Goal: Submit feedback/report problem

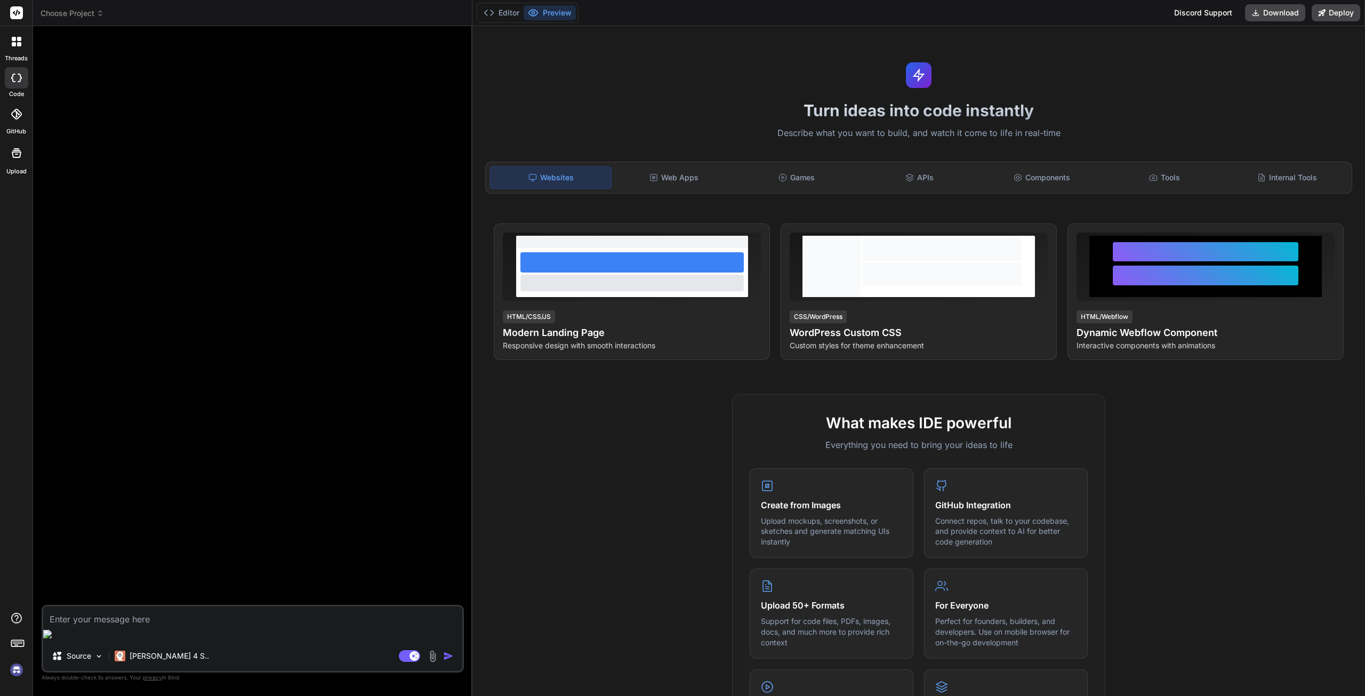
click at [12, 671] on img at bounding box center [16, 670] width 18 height 18
drag, startPoint x: 107, startPoint y: 5, endPoint x: 101, endPoint y: 4, distance: 6.5
click at [106, 5] on header "Choose Project Created with Pixso." at bounding box center [253, 13] width 440 height 26
click at [100, 4] on header "Choose Project Created with Pixso." at bounding box center [253, 13] width 440 height 26
click at [90, 14] on span "Choose Project" at bounding box center [72, 13] width 63 height 11
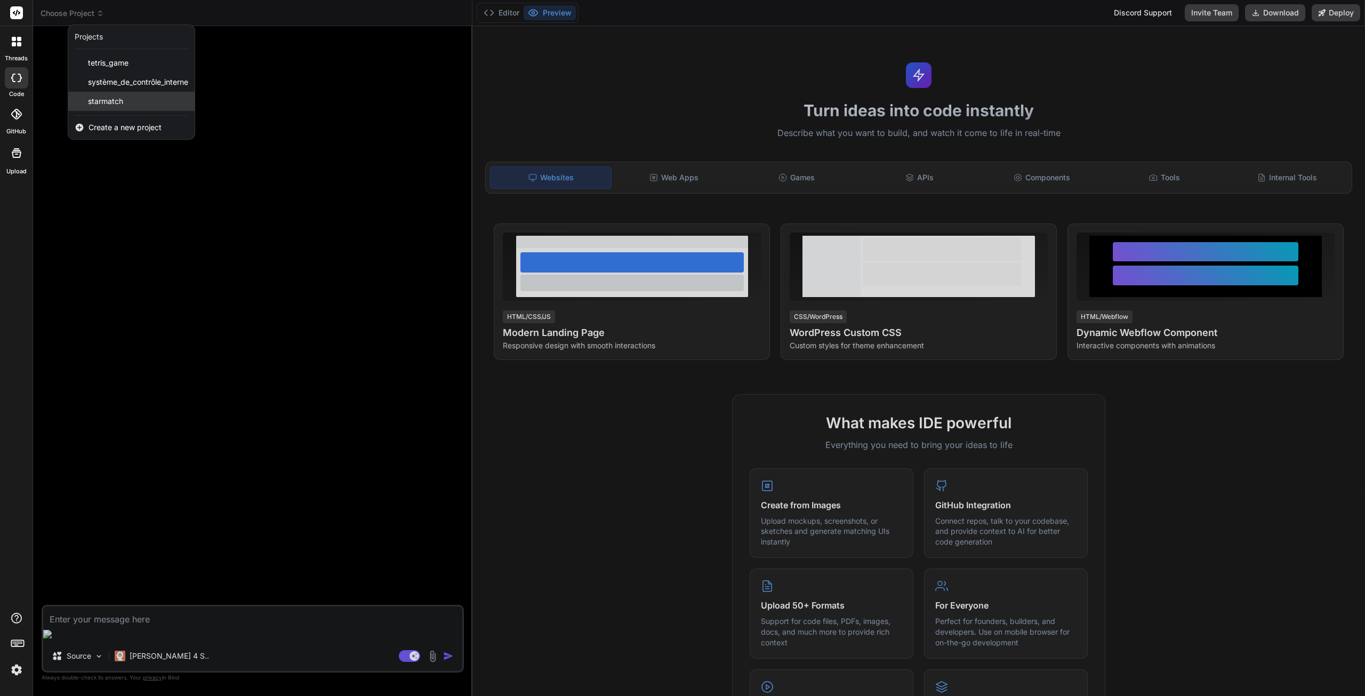
click at [119, 103] on span "starmatch" at bounding box center [105, 101] width 35 height 11
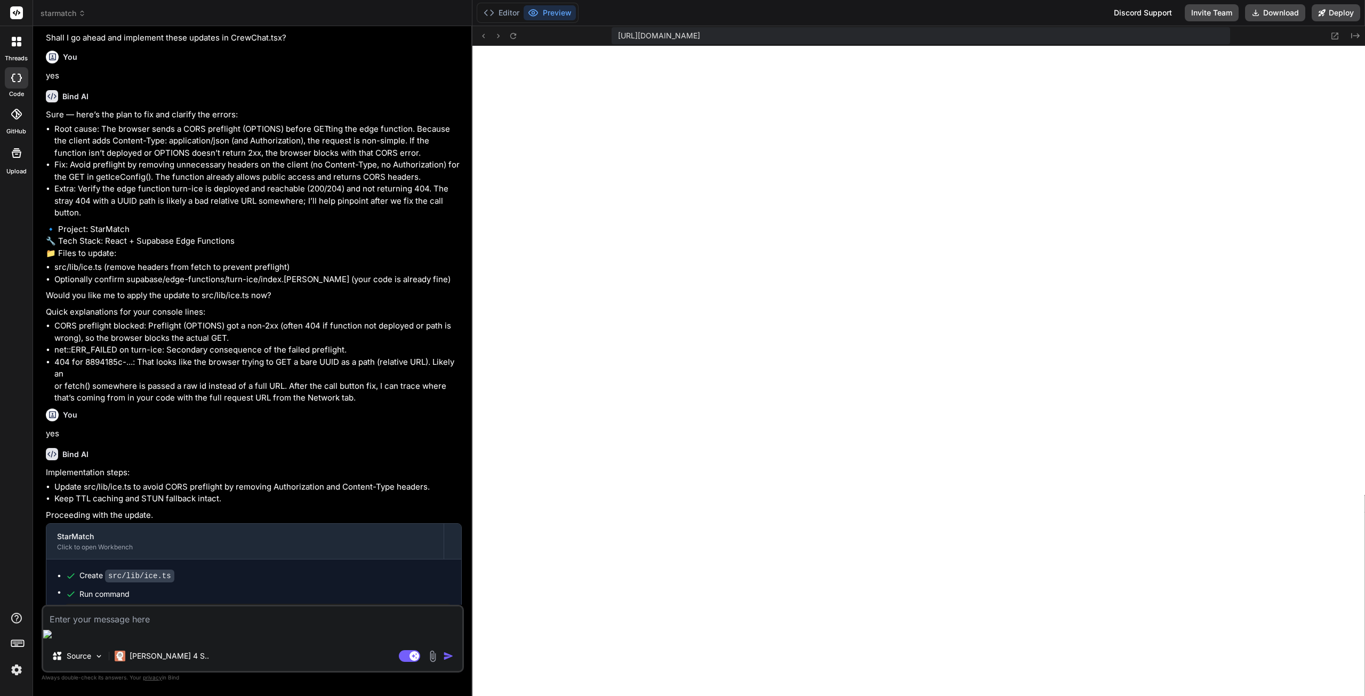
scroll to position [716, 0]
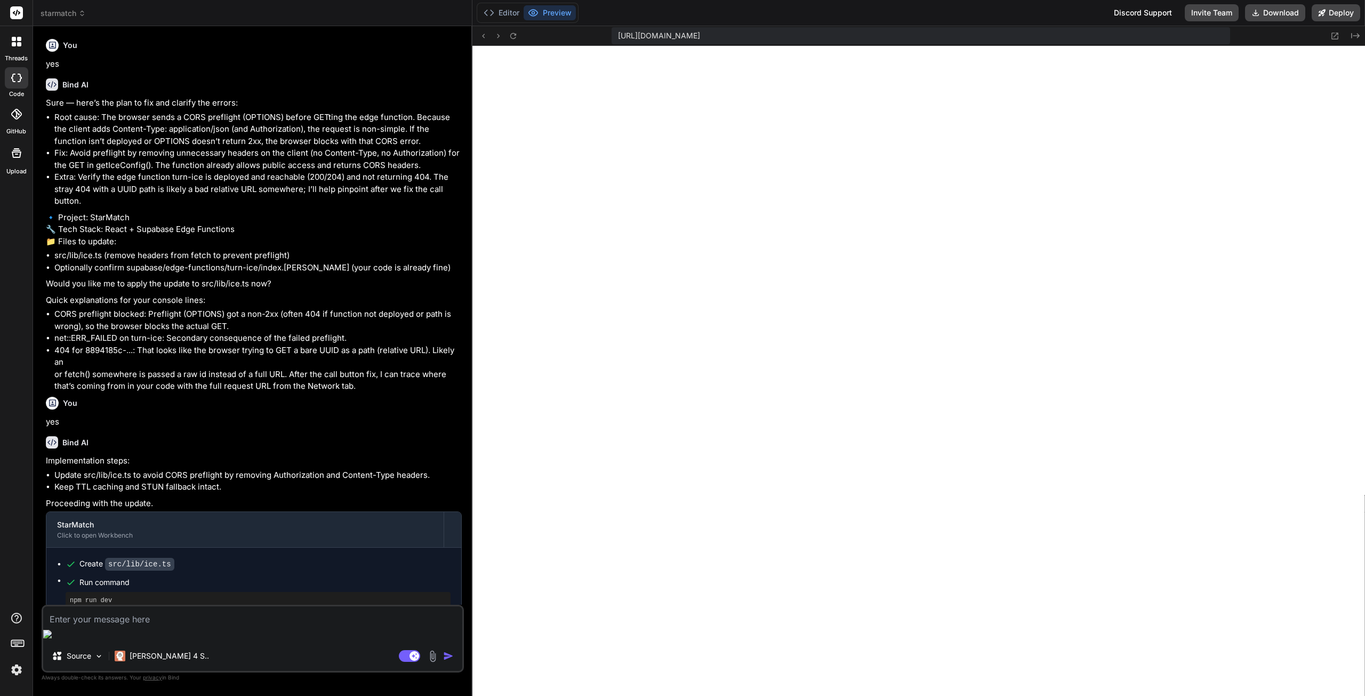
click at [147, 626] on textarea at bounding box center [252, 615] width 419 height 19
click at [156, 659] on p "[PERSON_NAME] 4 S.." at bounding box center [169, 656] width 79 height 11
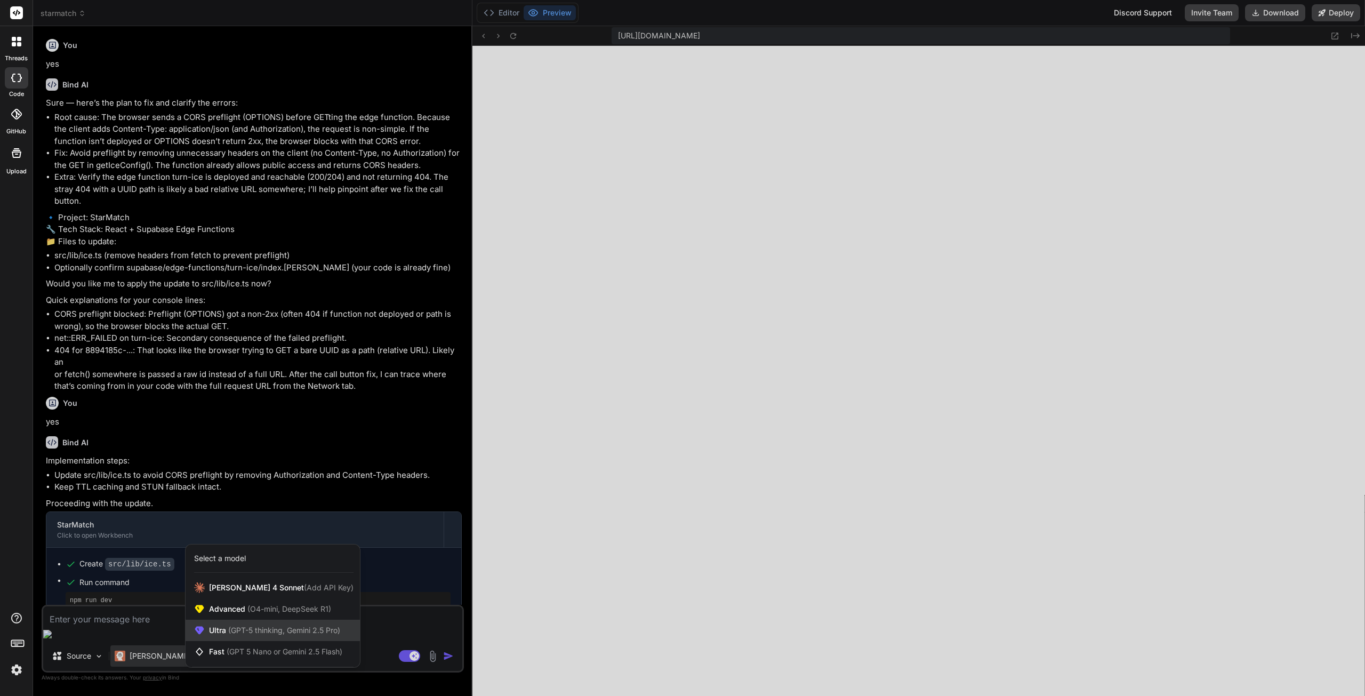
click at [251, 632] on span "(GPT-5 thinking, Gemini 2.5 Pro)" at bounding box center [283, 630] width 114 height 9
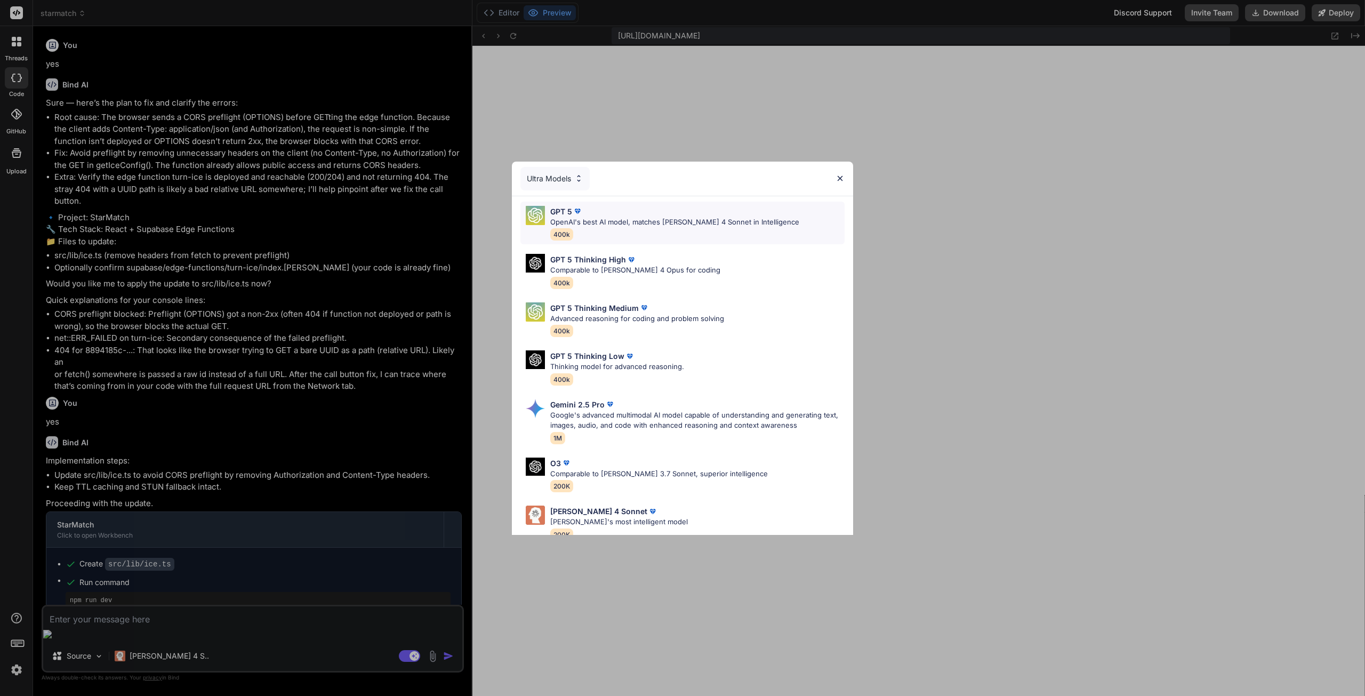
click at [586, 224] on p "OpenAI's best AI model, matches [PERSON_NAME] 4 Sonnet in Intelligence" at bounding box center [674, 222] width 249 height 11
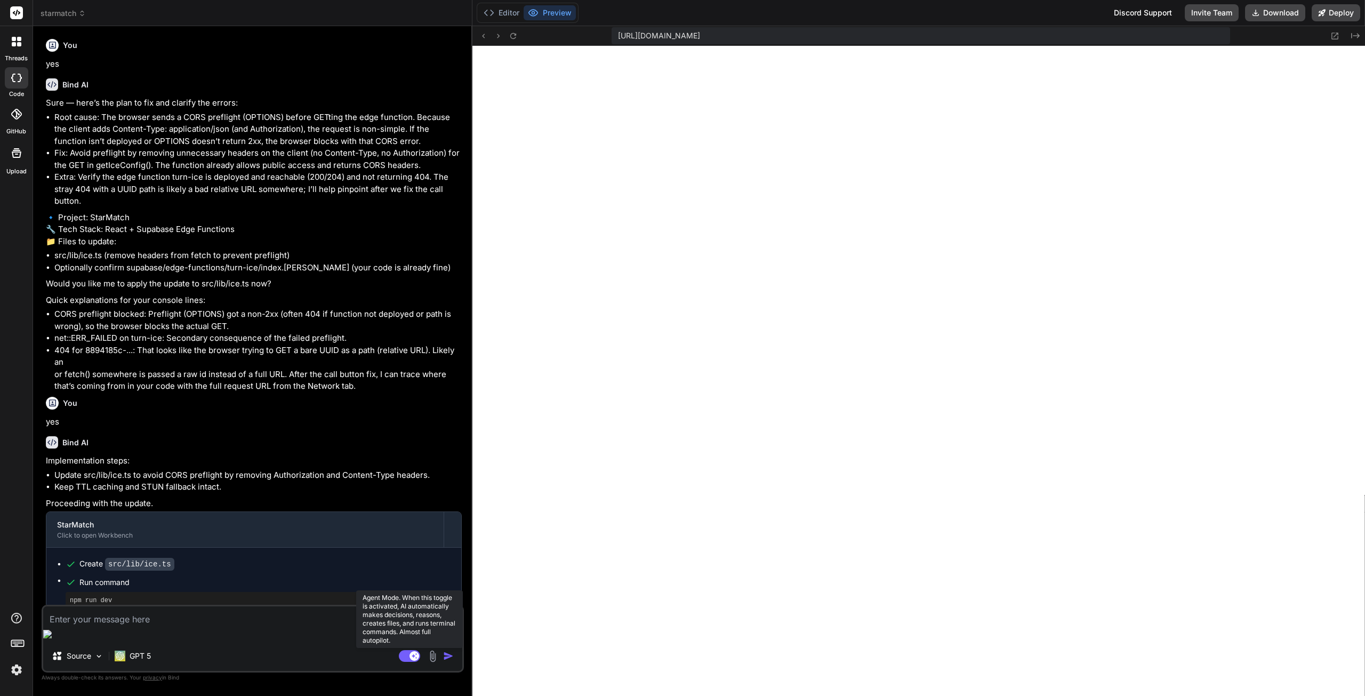
click at [399, 656] on icon at bounding box center [409, 656] width 21 height 12
type textarea "x"
click at [178, 626] on textarea at bounding box center [252, 615] width 419 height 19
type textarea "D"
type textarea "x"
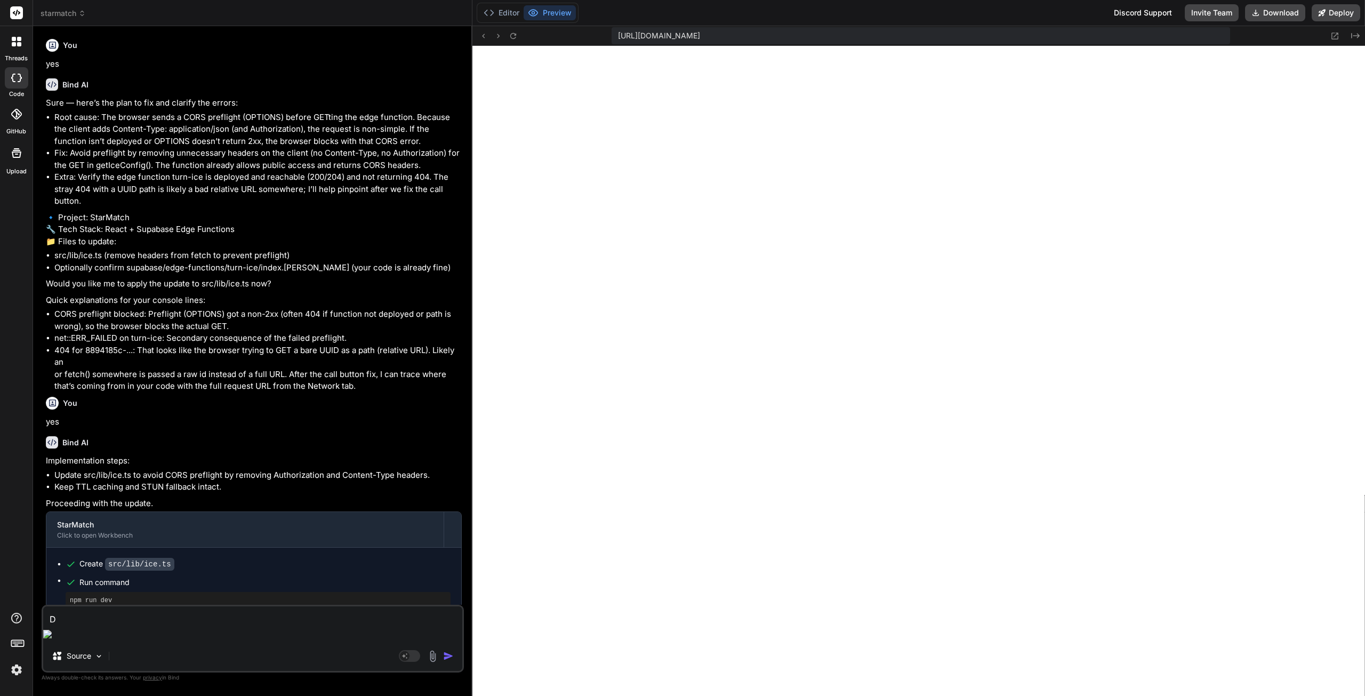
type textarea "De"
type textarea "x"
type textarea "Des"
type textarea "x"
type textarea "Desc"
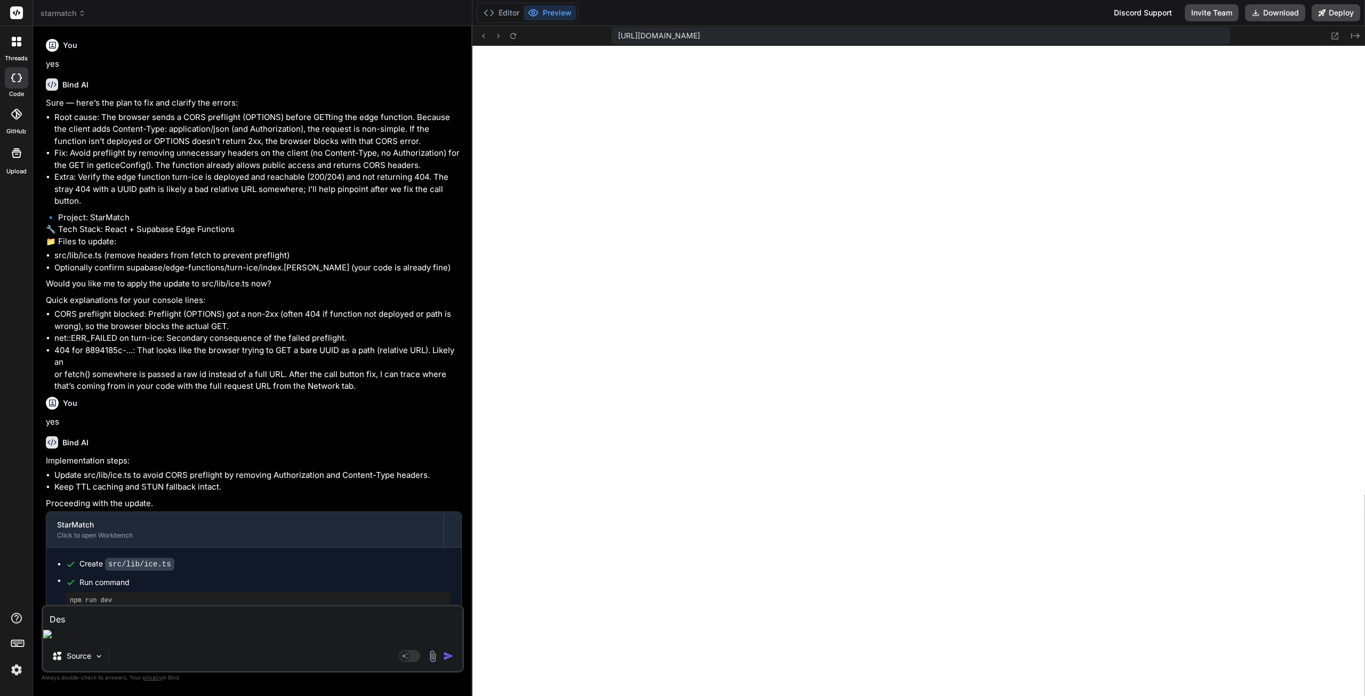
type textarea "x"
type textarea "Descr"
type textarea "x"
type textarea "Descri"
type textarea "x"
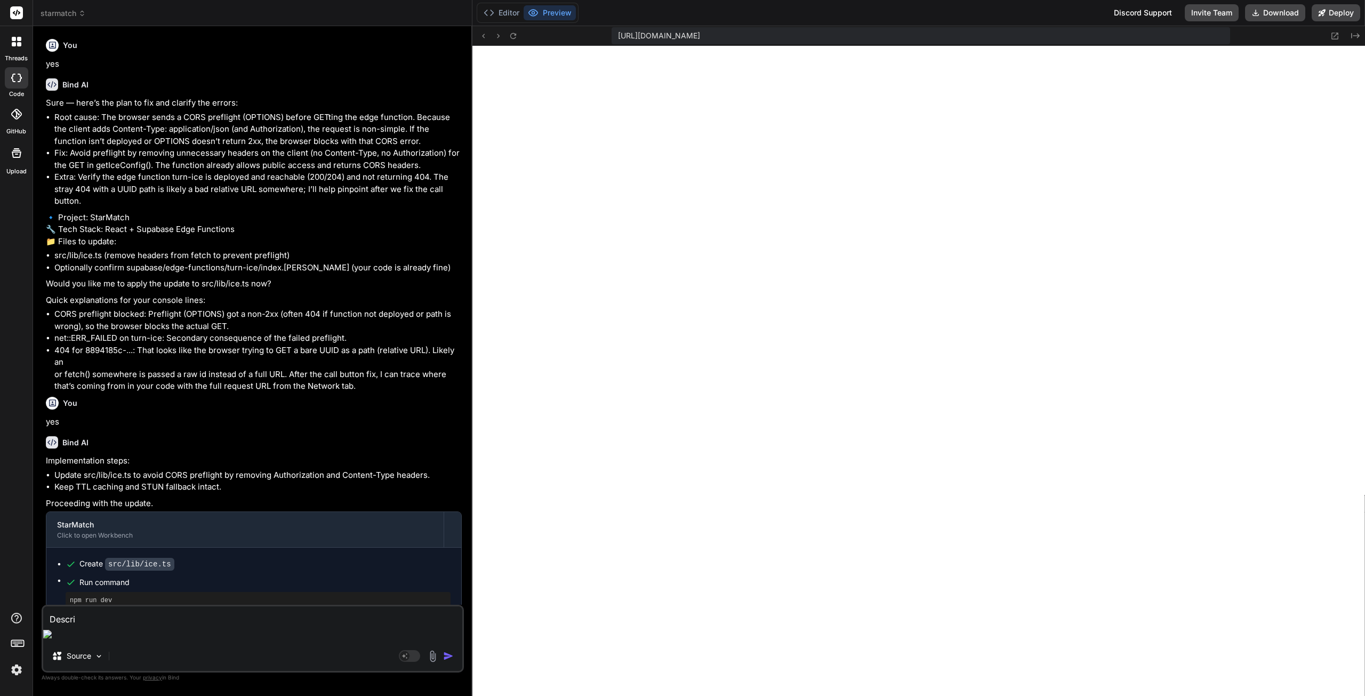
type textarea "Describ"
type textarea "x"
type textarea "Describe"
type textarea "x"
type textarea "Describe"
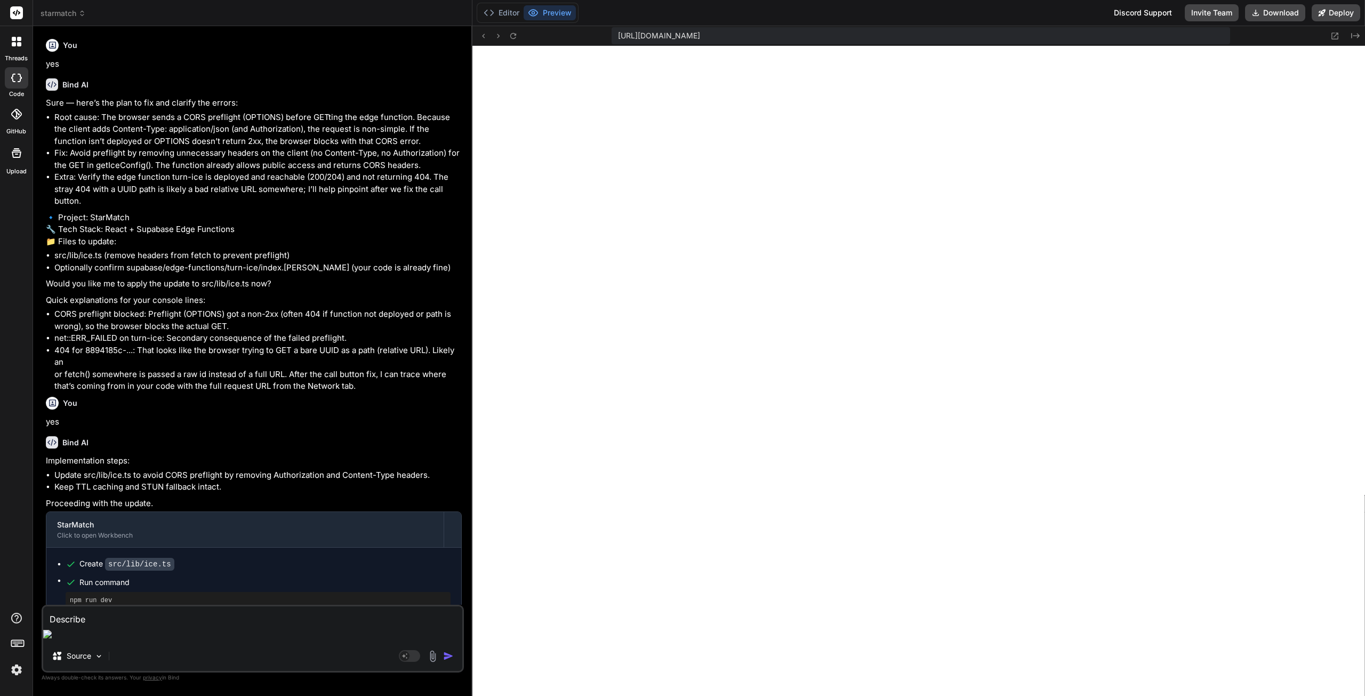
type textarea "x"
type textarea "Describe t"
type textarea "x"
type textarea "Describe th"
type textarea "x"
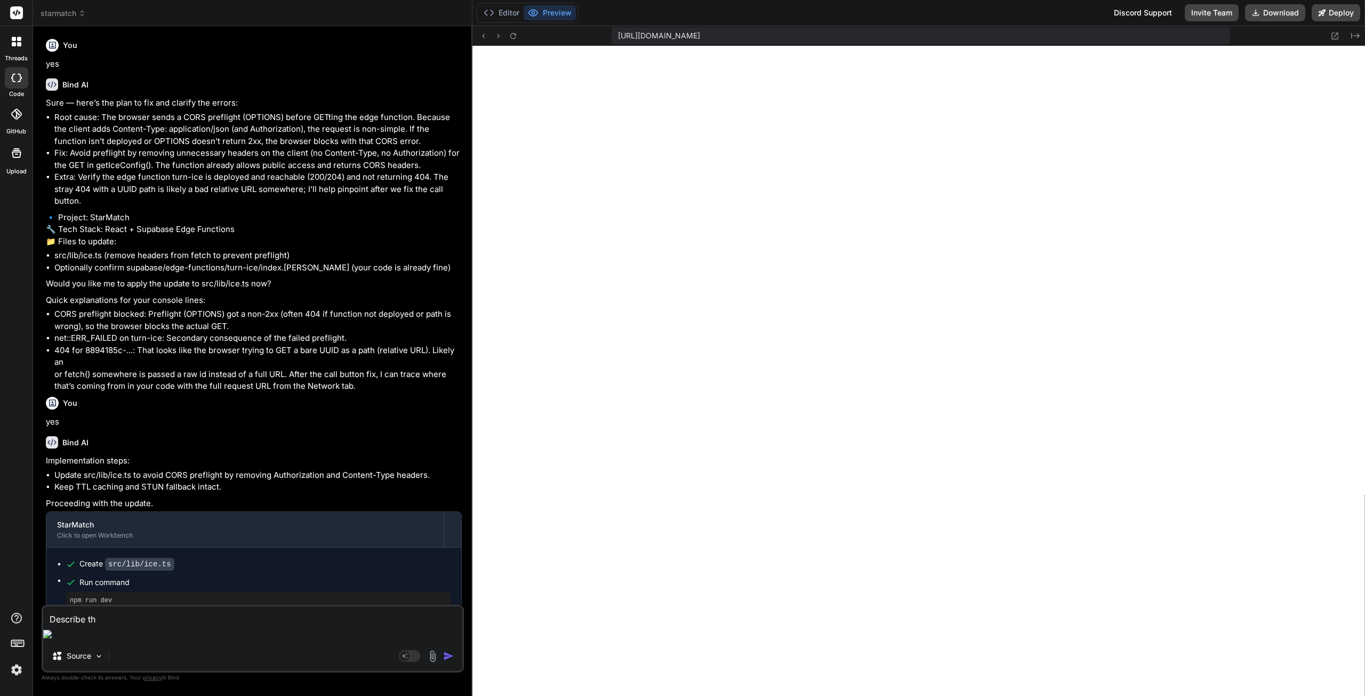
type textarea "Describe the"
type textarea "x"
type textarea "Describe the"
type textarea "x"
type textarea "Describe the c"
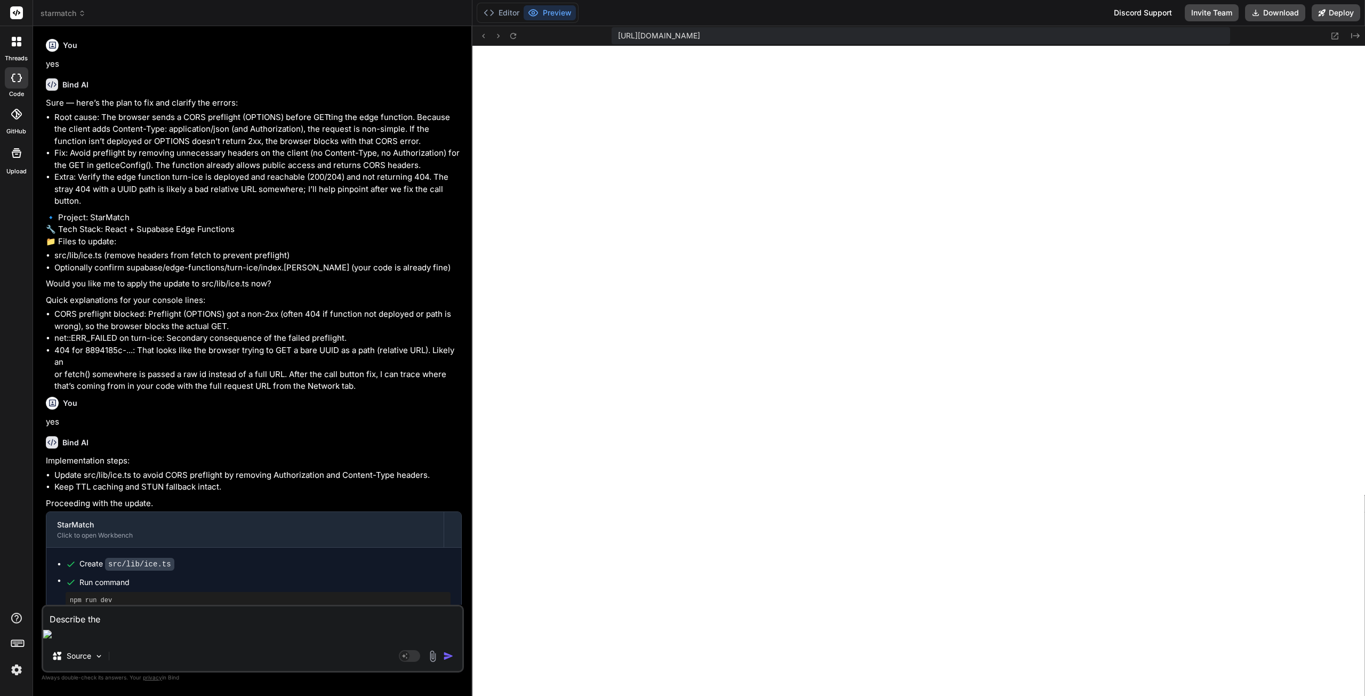
type textarea "x"
type textarea "Describe the co"
type textarea "x"
type textarea "Describe the cod"
type textarea "x"
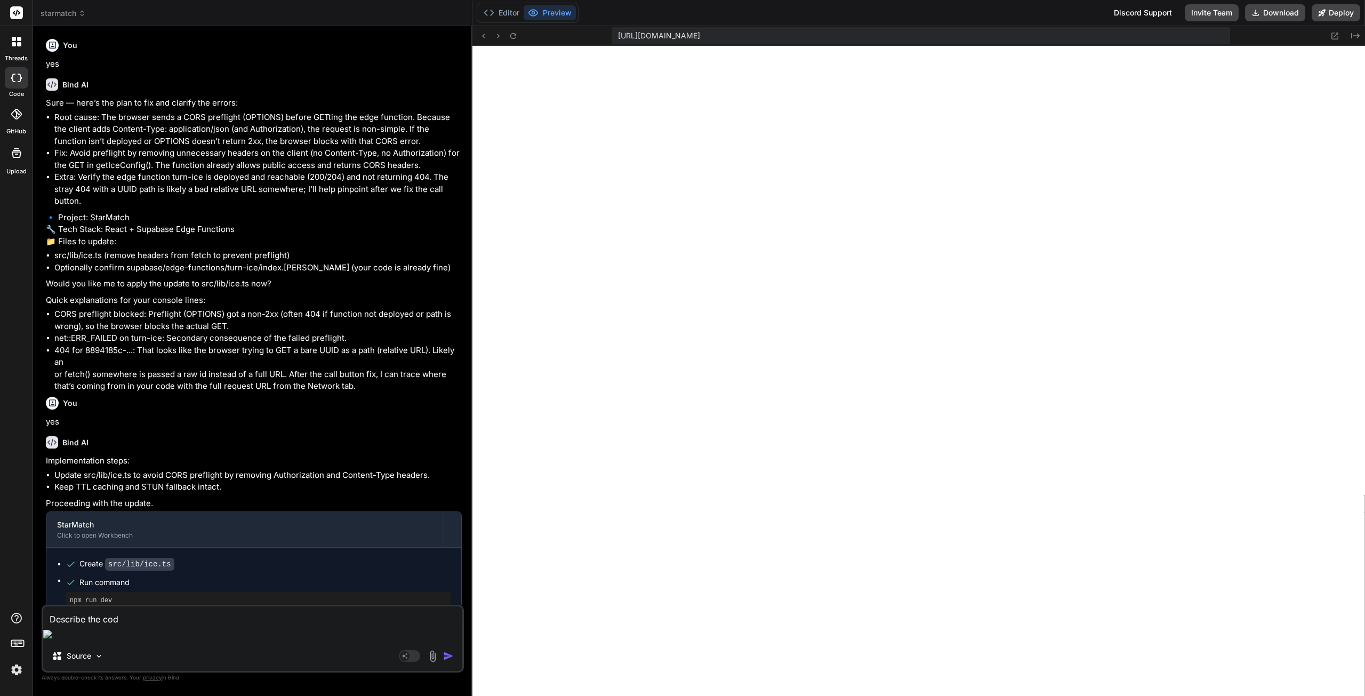
type textarea "Describe the code"
type textarea "x"
type textarea "Describe the code"
type textarea "x"
type textarea "Describe the code"
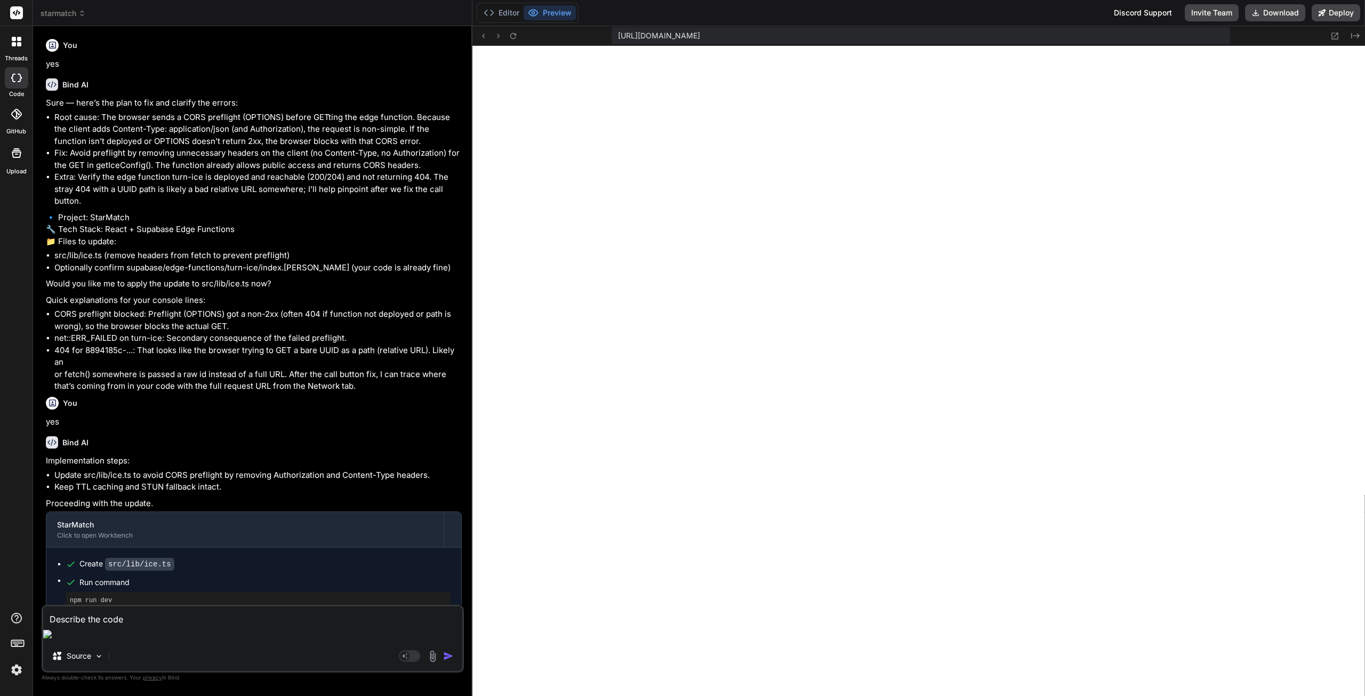
type textarea "x"
type textarea "Describe the cod"
type textarea "x"
type textarea "Describe the co"
type textarea "x"
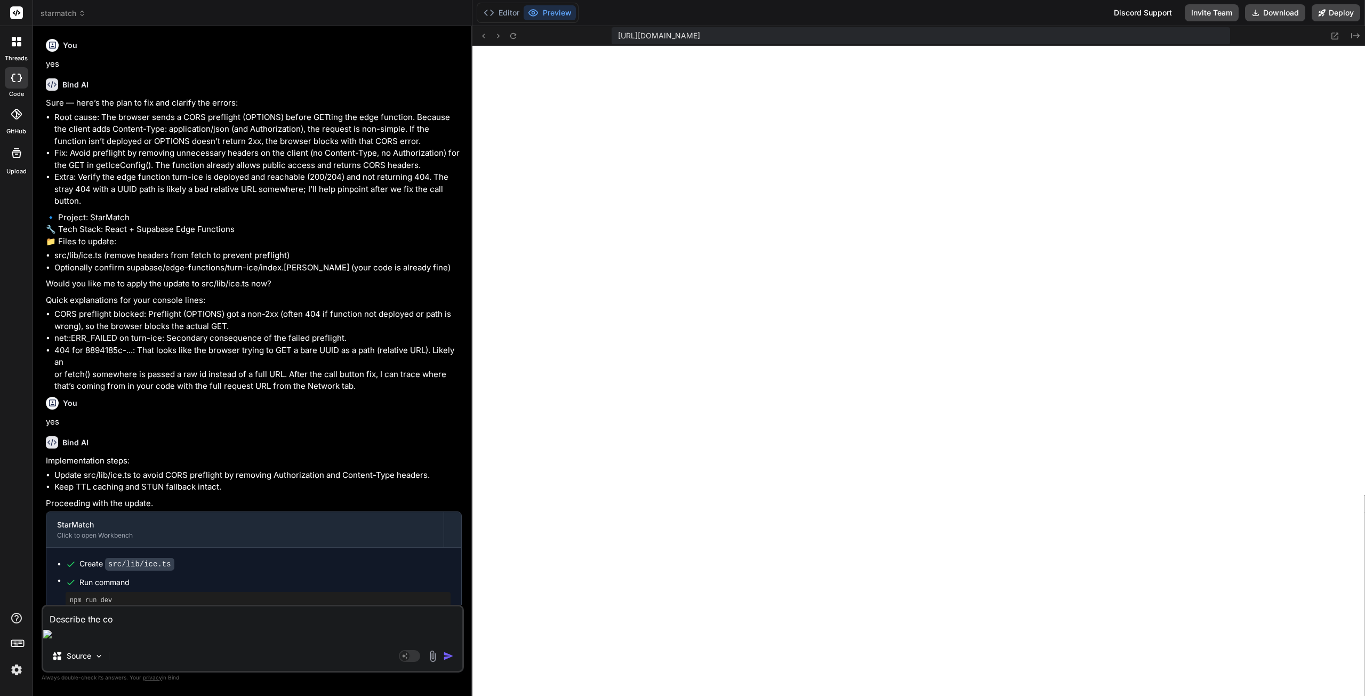
type textarea "Describe the c"
type textarea "x"
type textarea "Describe the"
type textarea "x"
type textarea "Describe the c"
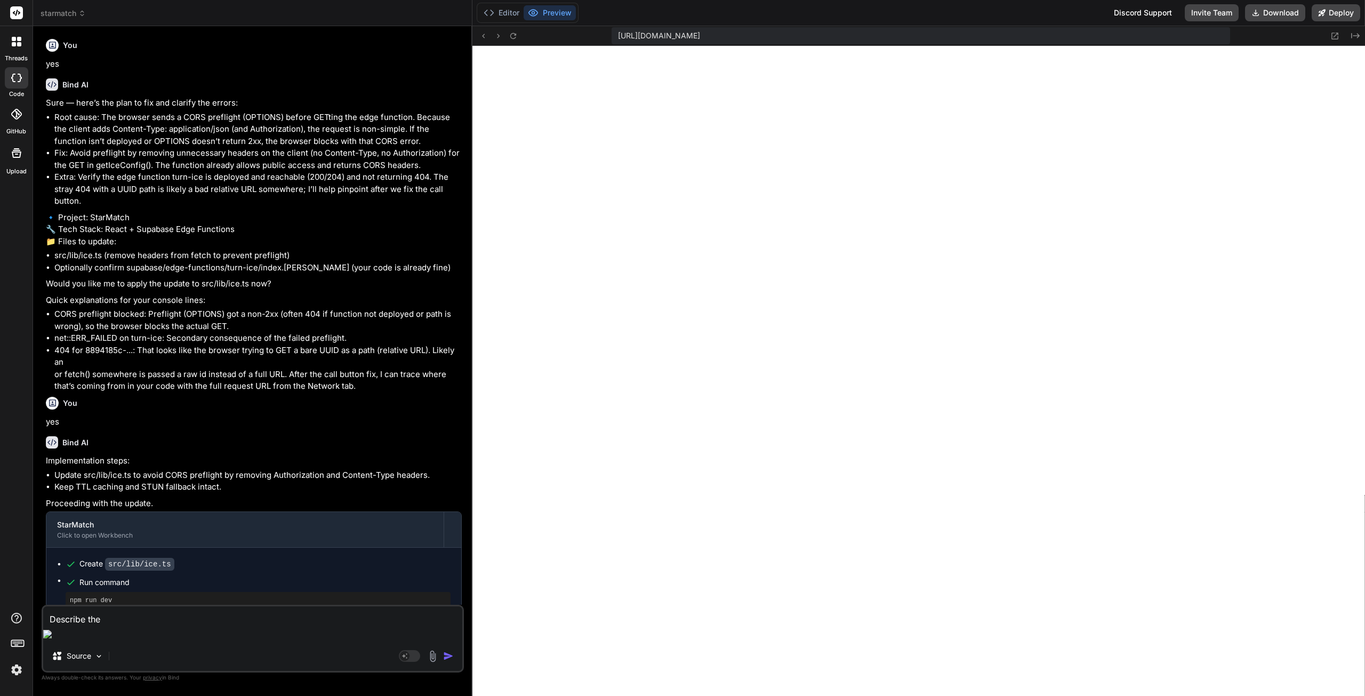
type textarea "x"
type textarea "Describe the co"
type textarea "x"
type textarea "Describe the cod"
type textarea "x"
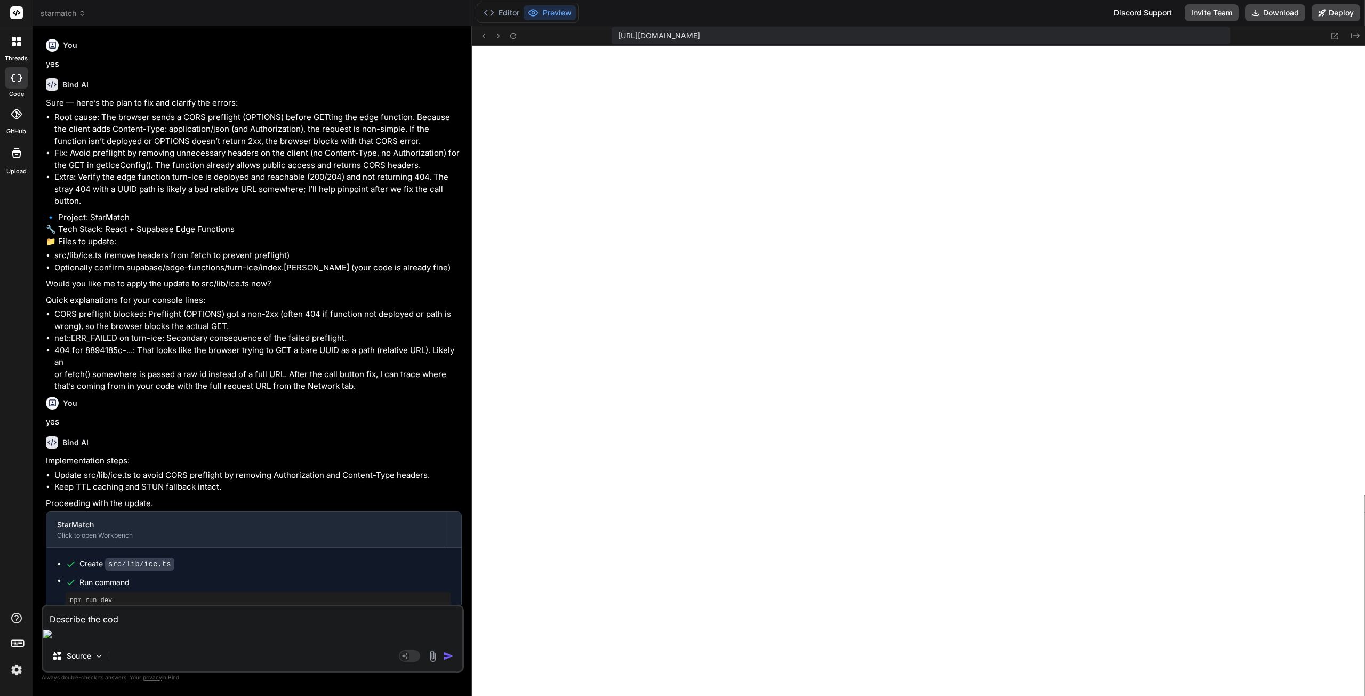
type textarea "Describe the code"
type textarea "x"
type textarea "Describe the code,"
type textarea "x"
type textarea "Describe the code,"
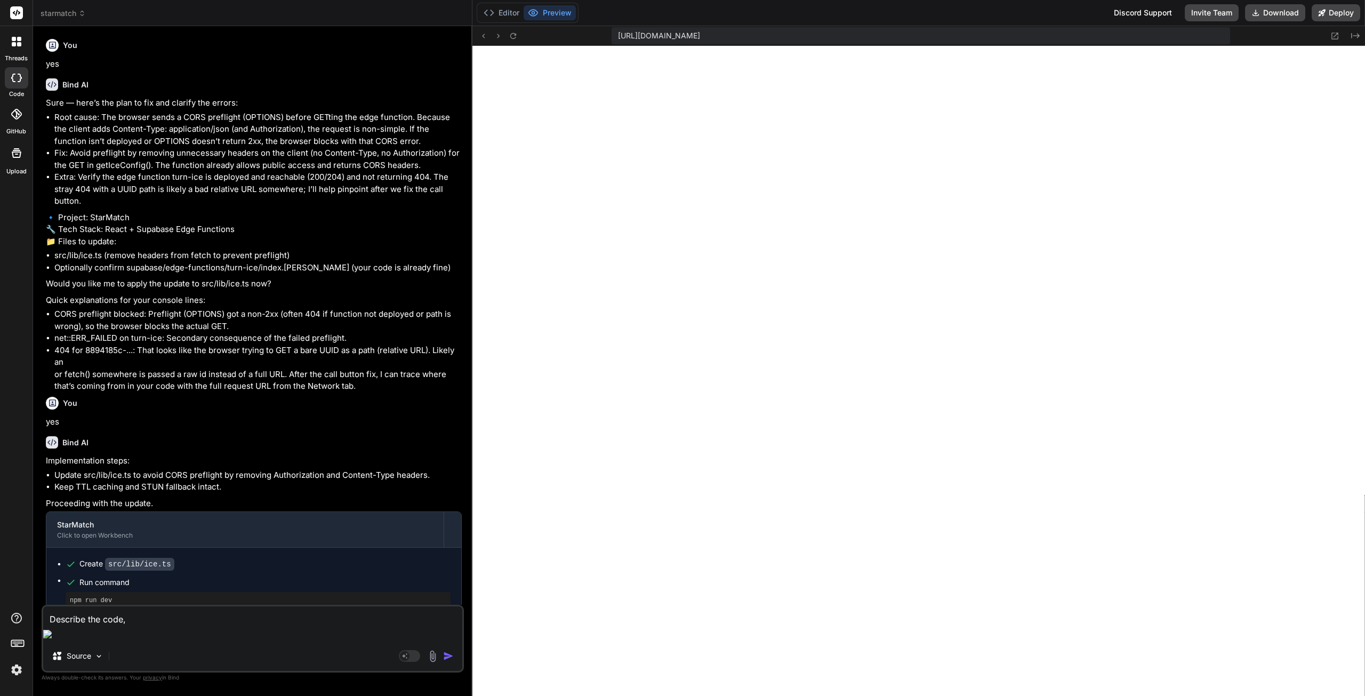
type textarea "x"
type textarea "Describe the code, p"
type textarea "x"
type textarea "Describe the code, pa"
type textarea "x"
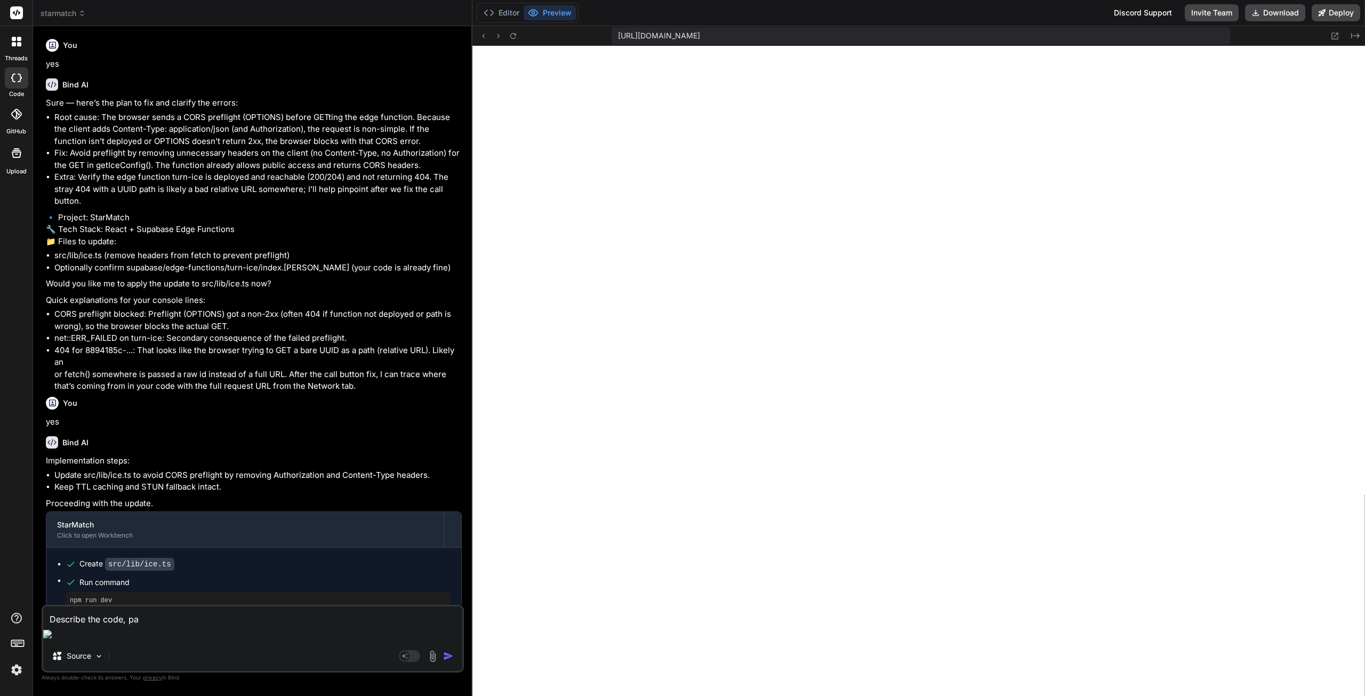
type textarea "Describe the code, par"
type textarea "x"
type textarea "Describe the code, part"
type textarea "x"
type textarea "Describe the code, par"
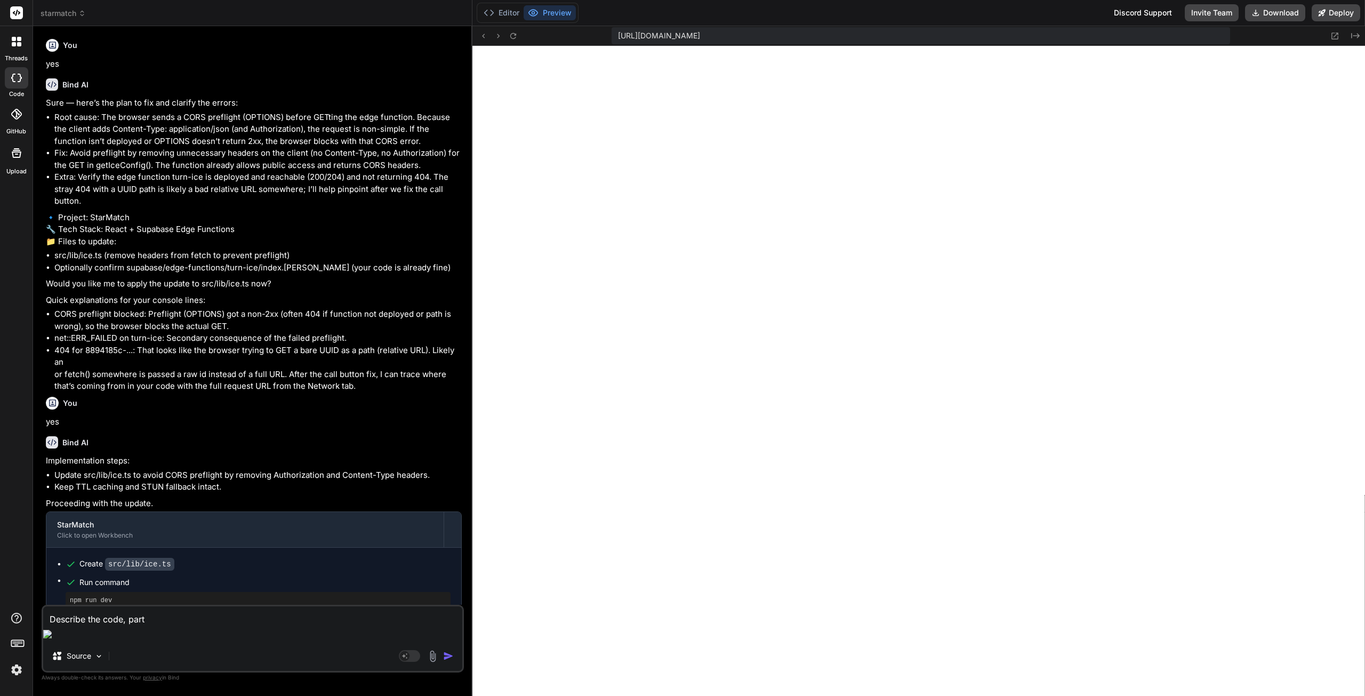
type textarea "x"
type textarea "Describe the code, pa"
type textarea "x"
type textarea "Describe the code, p"
type textarea "x"
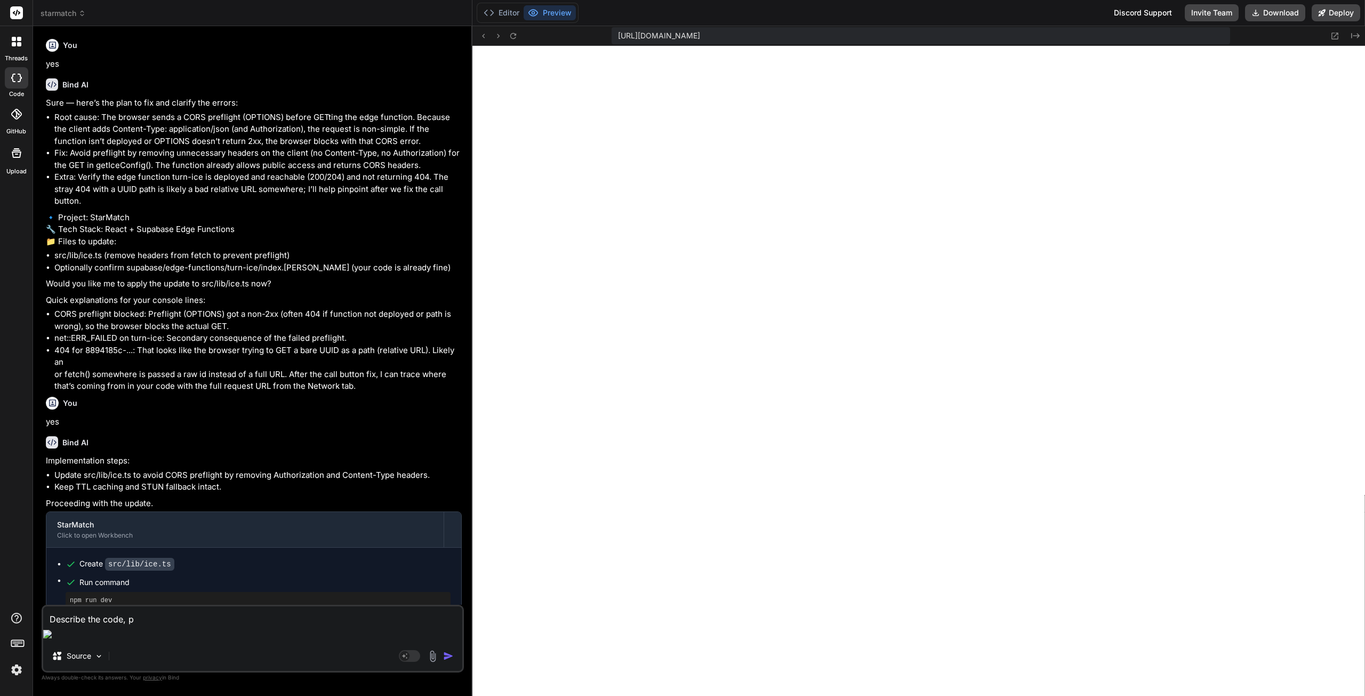
type textarea "Describe the code,"
type textarea "x"
type textarea "Describe the code,"
type textarea "x"
type textarea "Describe the code"
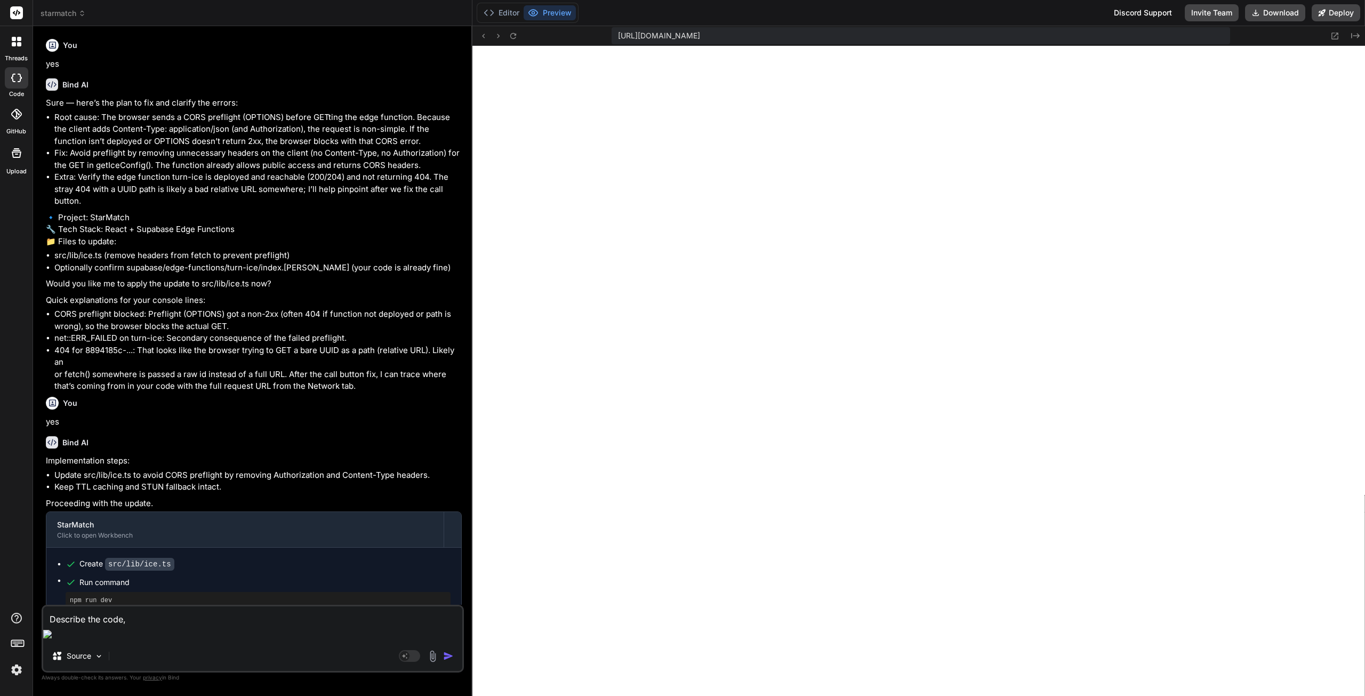
type textarea "x"
type textarea "Describe the cod"
type textarea "x"
type textarea "Describe the co"
type textarea "x"
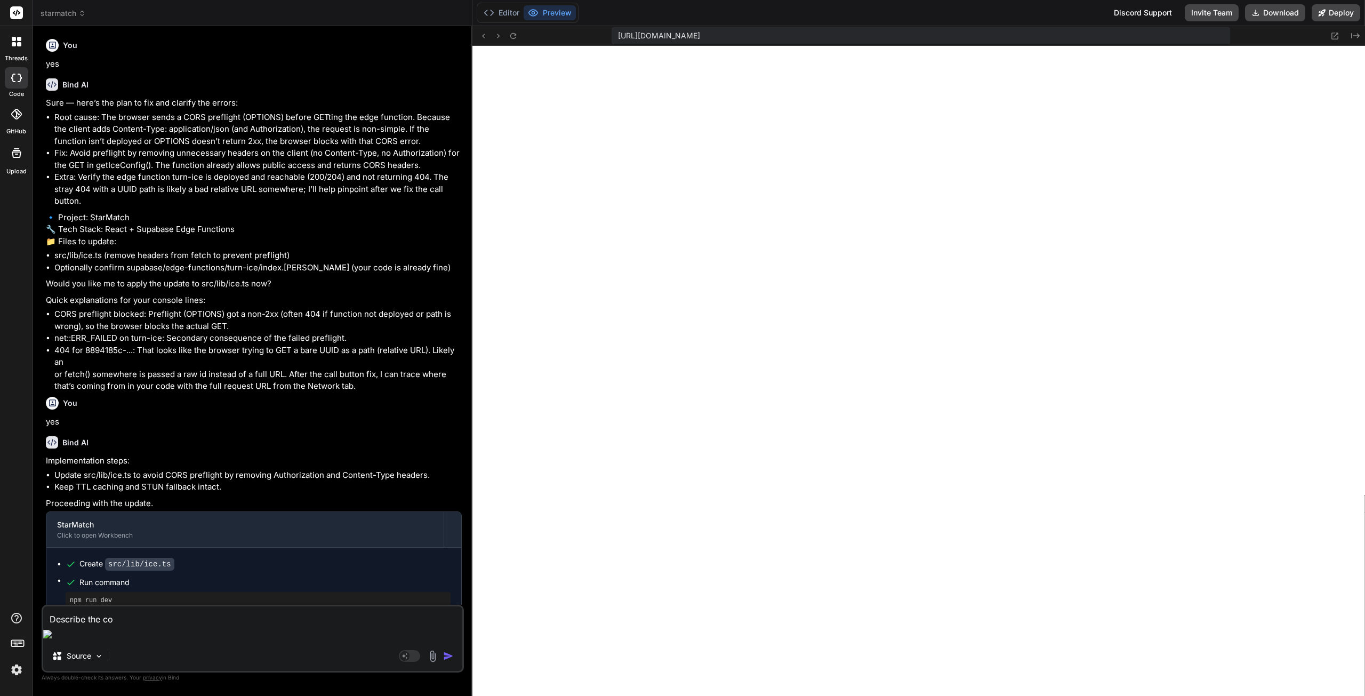
type textarea "Describe the c"
type textarea "x"
type textarea "Describe the"
type textarea "x"
type textarea "Describe the p"
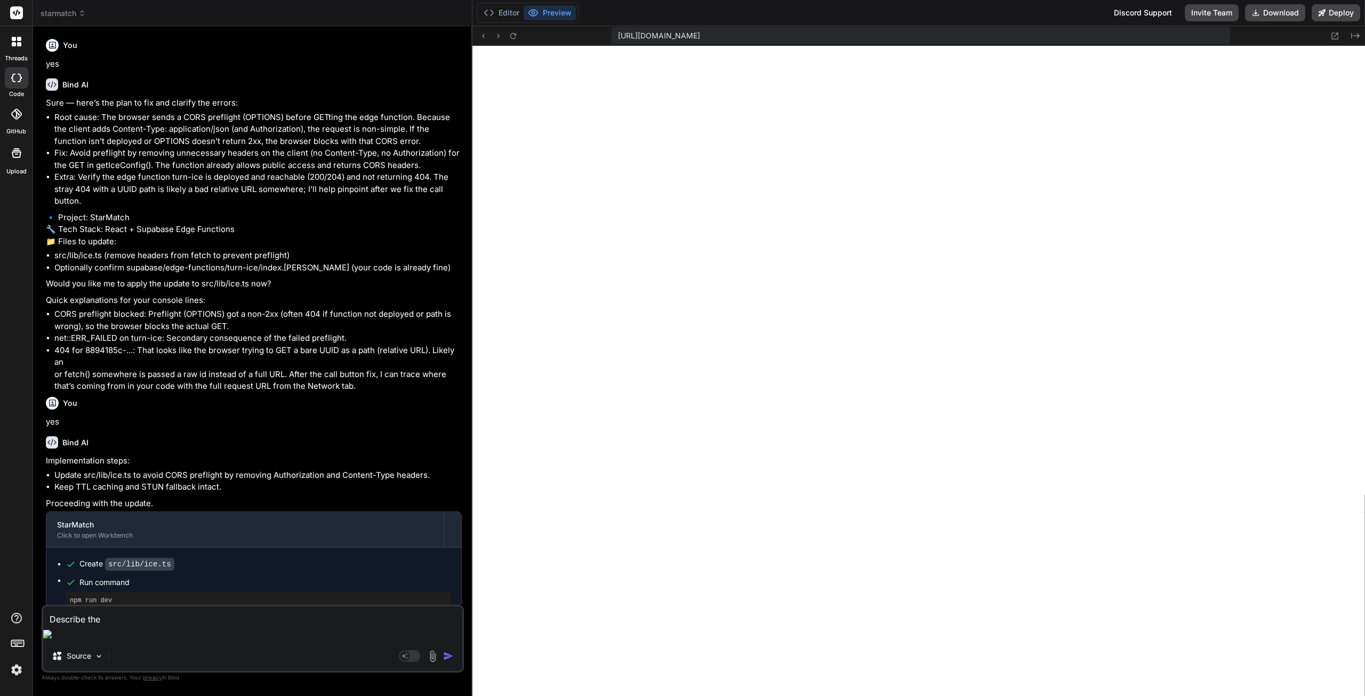
type textarea "x"
type textarea "Describe the pa"
type textarea "x"
type textarea "Describe the par"
type textarea "x"
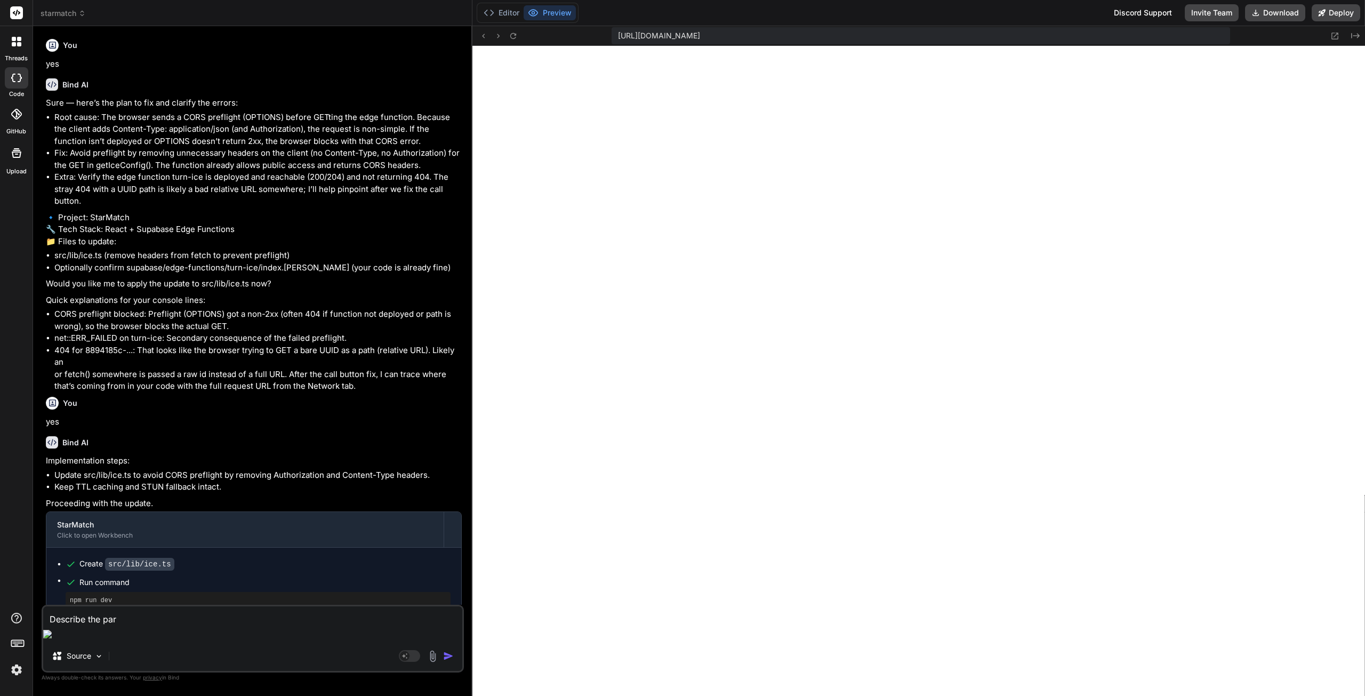
type textarea "Describe the part"
type textarea "x"
type textarea "Describe the part"
type textarea "x"
type textarea "Describe the part o"
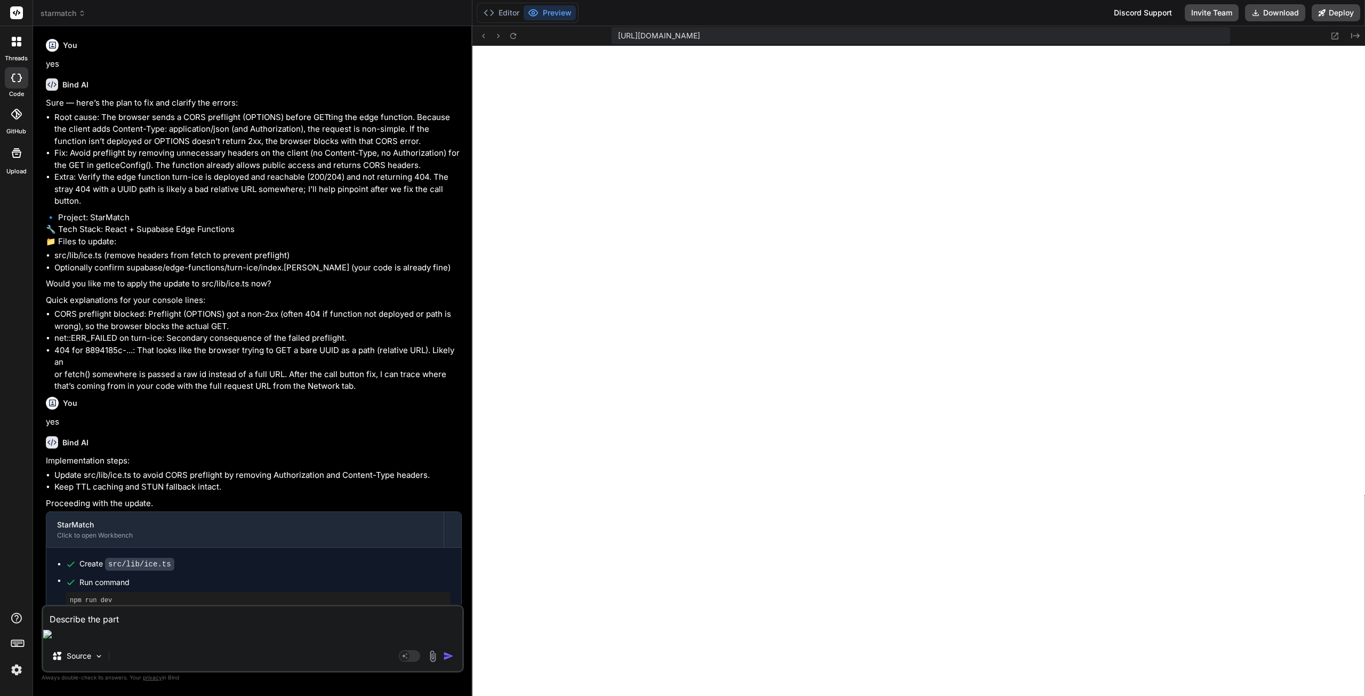
type textarea "x"
type textarea "Describe the part of"
type textarea "x"
type textarea "Describe the part of"
type textarea "x"
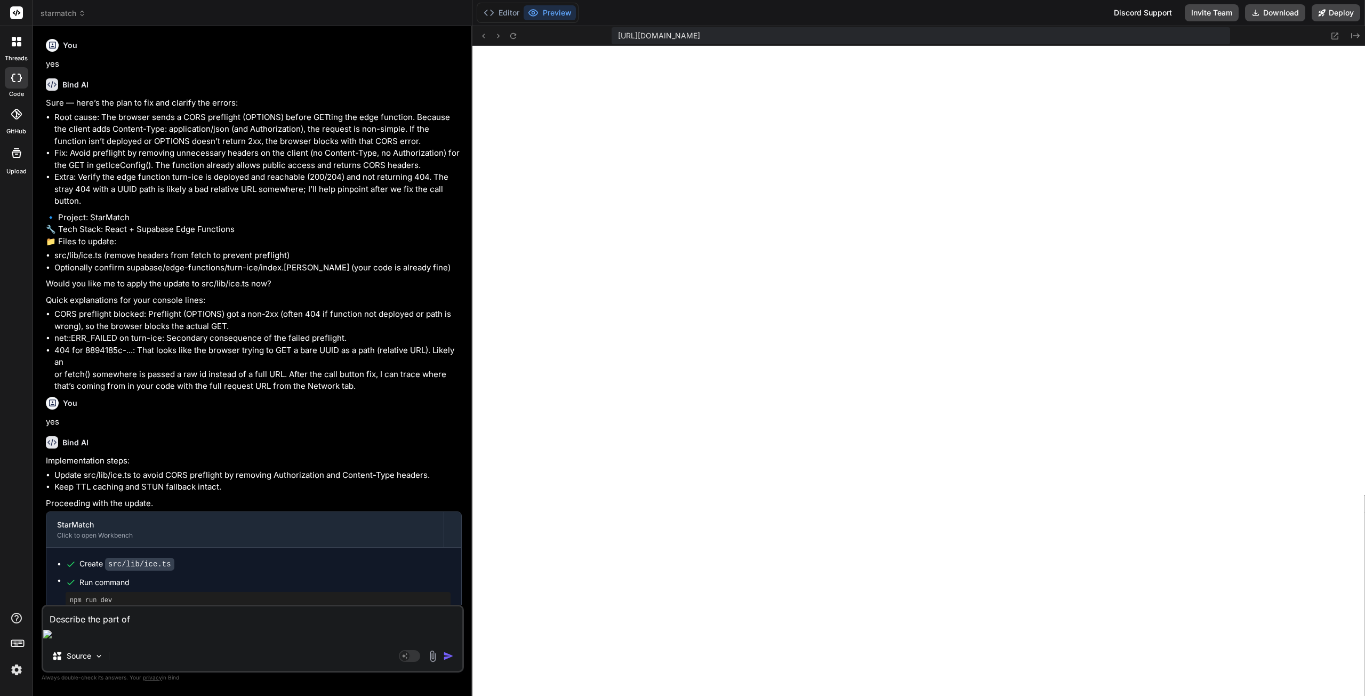
type textarea "Describe the part of t"
type textarea "x"
type textarea "Describe the part of th"
type textarea "x"
type textarea "Describe the part of the"
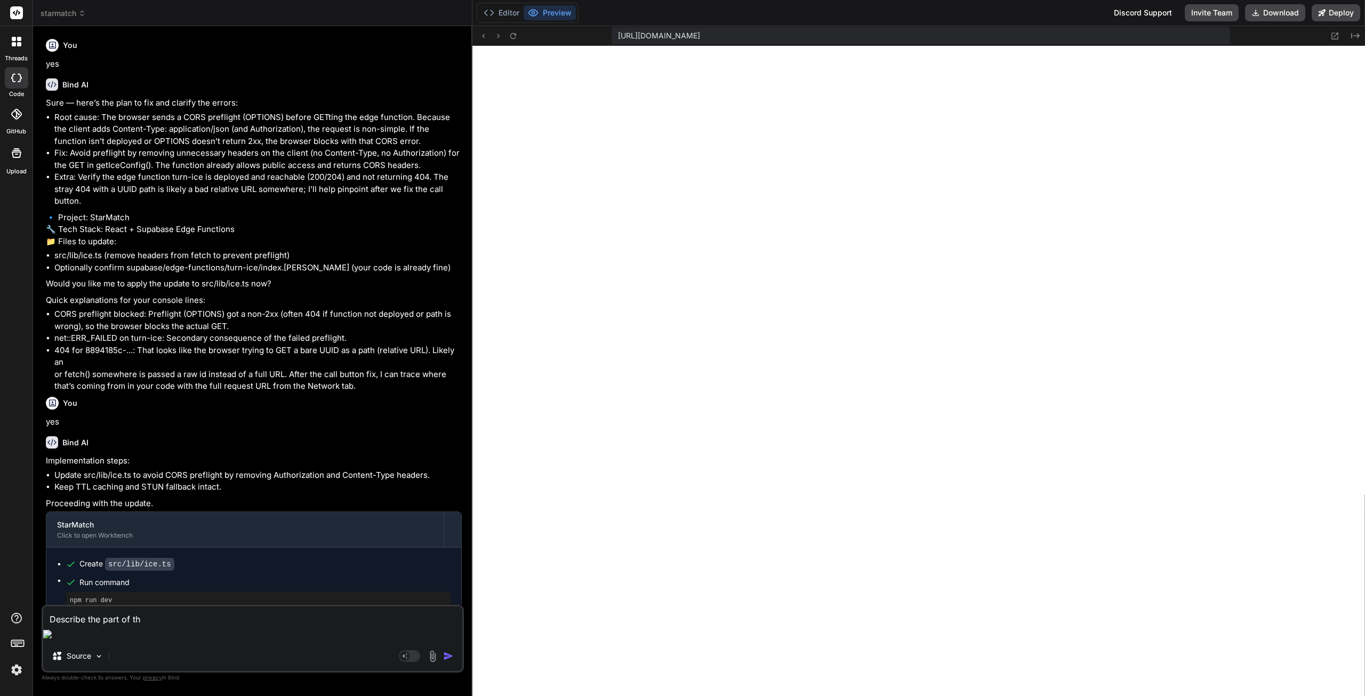
type textarea "x"
type textarea "Describe the part of the"
type textarea "x"
type textarea "Describe the part of the c"
type textarea "x"
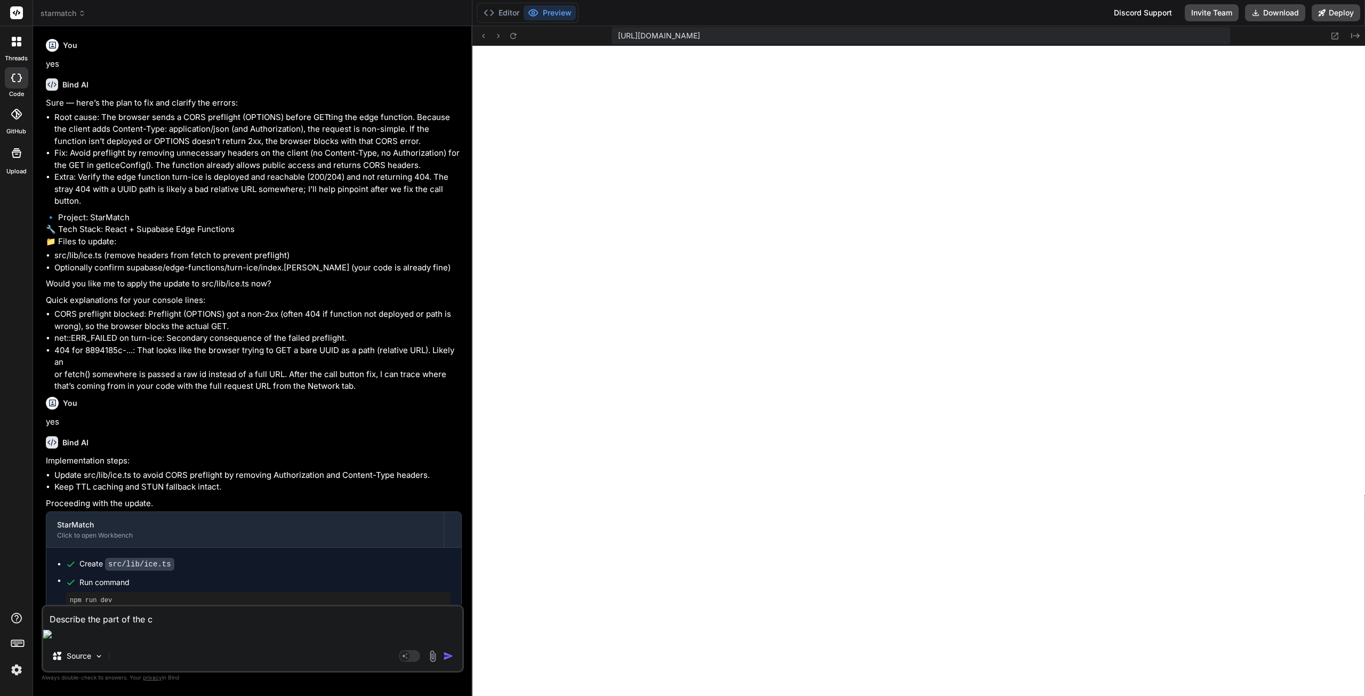
type textarea "Describe the part of the co"
type textarea "x"
type textarea "Describe the part of the cod"
type textarea "x"
type textarea "Describe the part of the code"
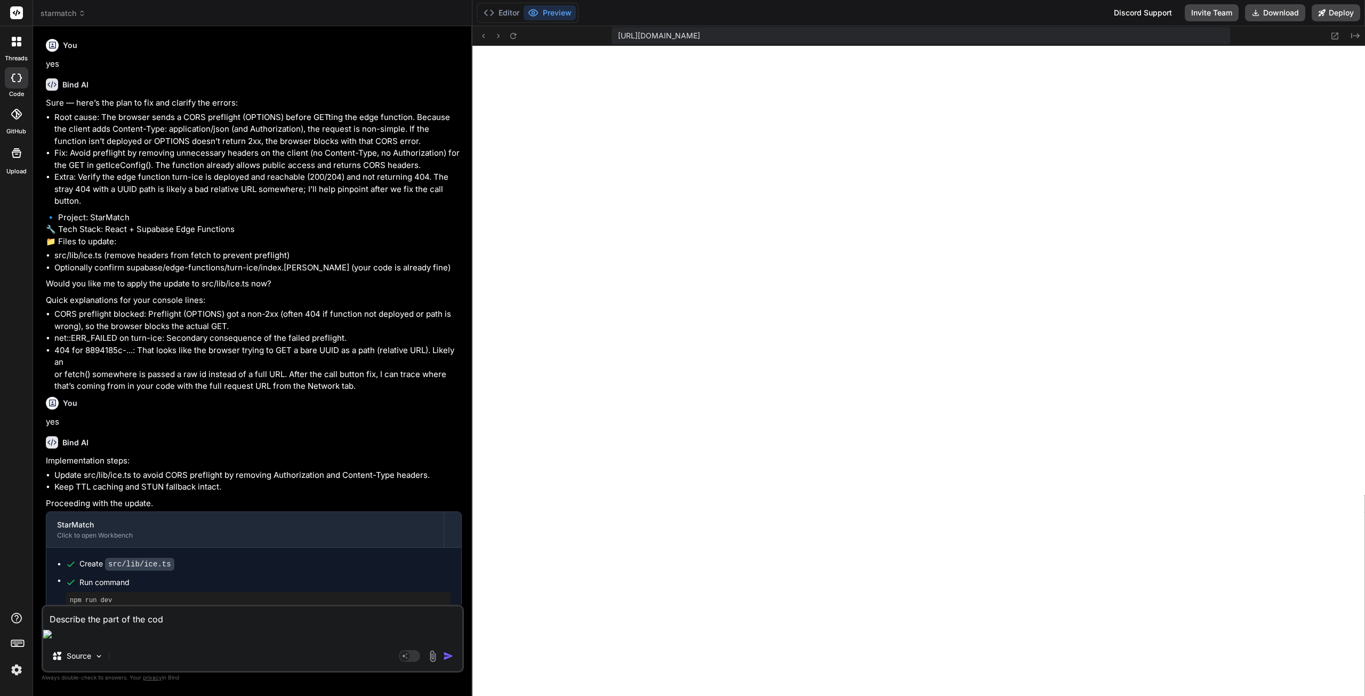
type textarea "x"
type textarea "Describe the part of the code"
type textarea "x"
type textarea "Describe the part of the code t"
type textarea "x"
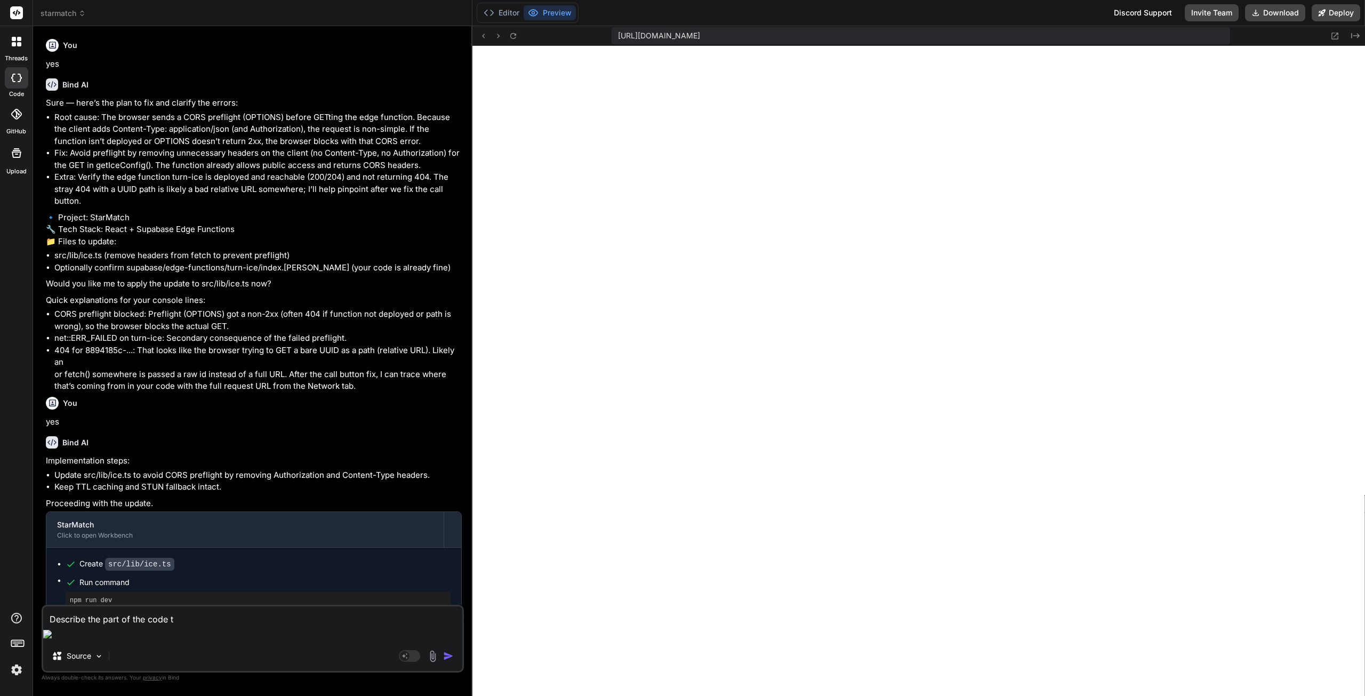
type textarea "Describe the part of the code th"
type textarea "x"
type textarea "Describe the part of the code tha"
type textarea "x"
type textarea "Describe the part of the code that"
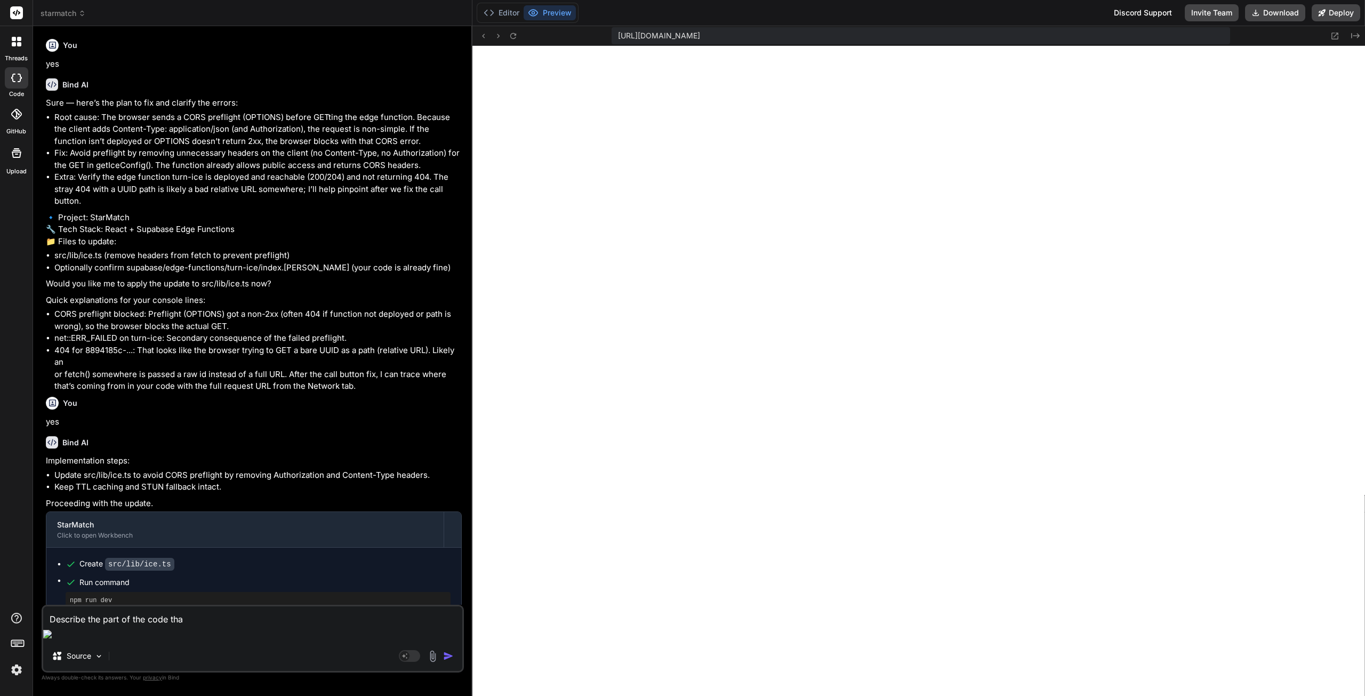
type textarea "x"
type textarea "Describe the part of the code that"
type textarea "x"
type textarea "Describe the part of the code that p"
type textarea "x"
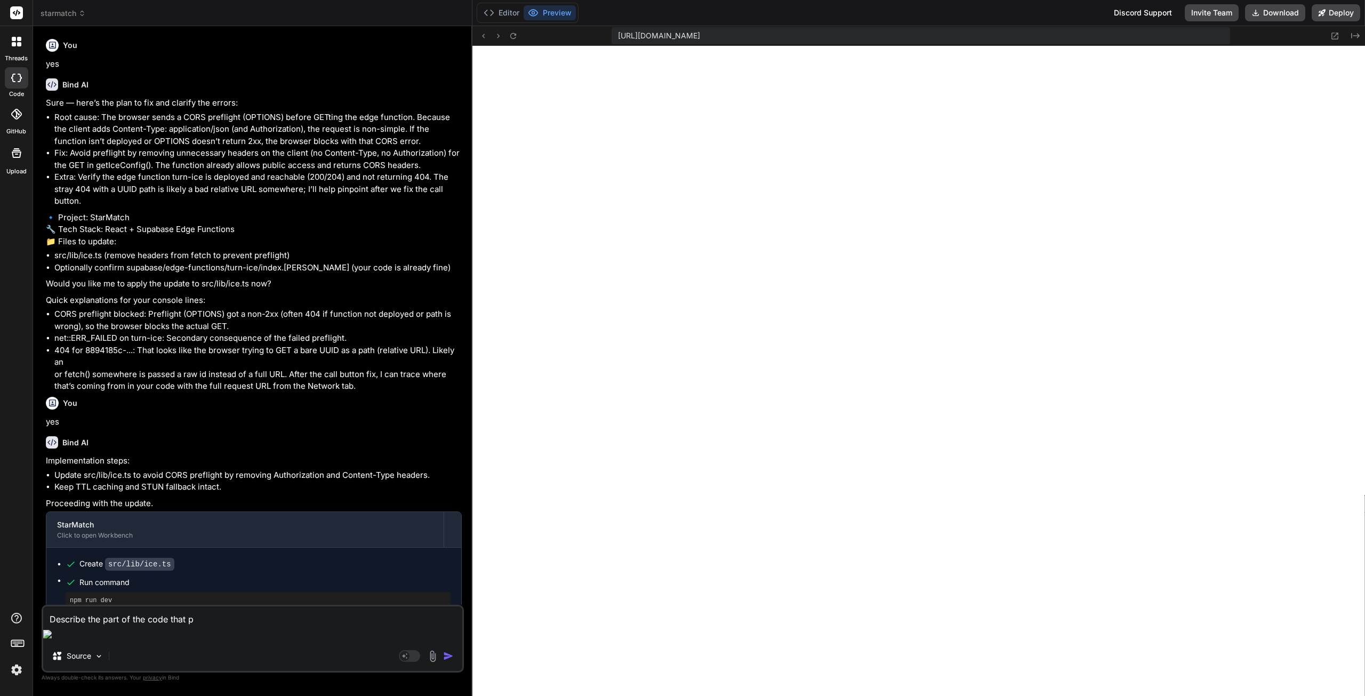
type textarea "Describe the part of the code that pr"
type textarea "x"
type textarea "Describe the part of the code that pro"
type textarea "x"
type textarea "Describe the part of the code that proc"
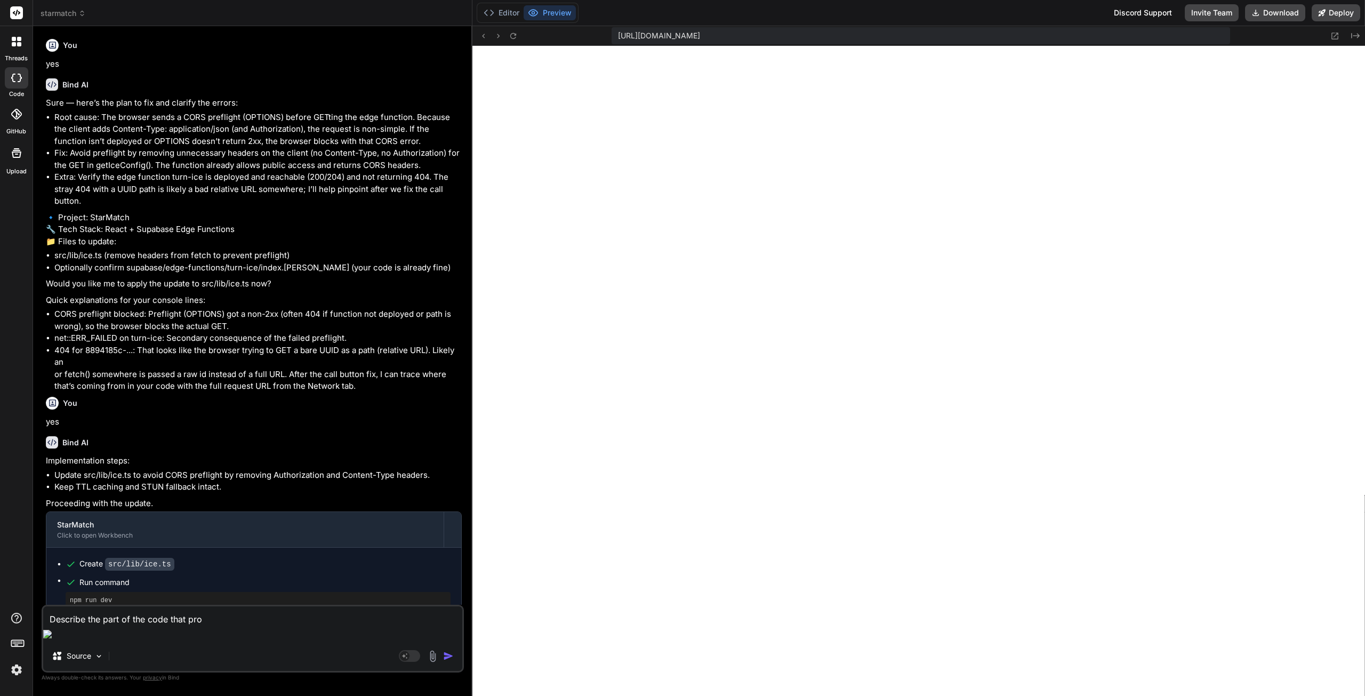
type textarea "x"
type textarea "Describe the part of the code that proce"
type textarea "x"
type textarea "Describe the part of the code that proces"
type textarea "x"
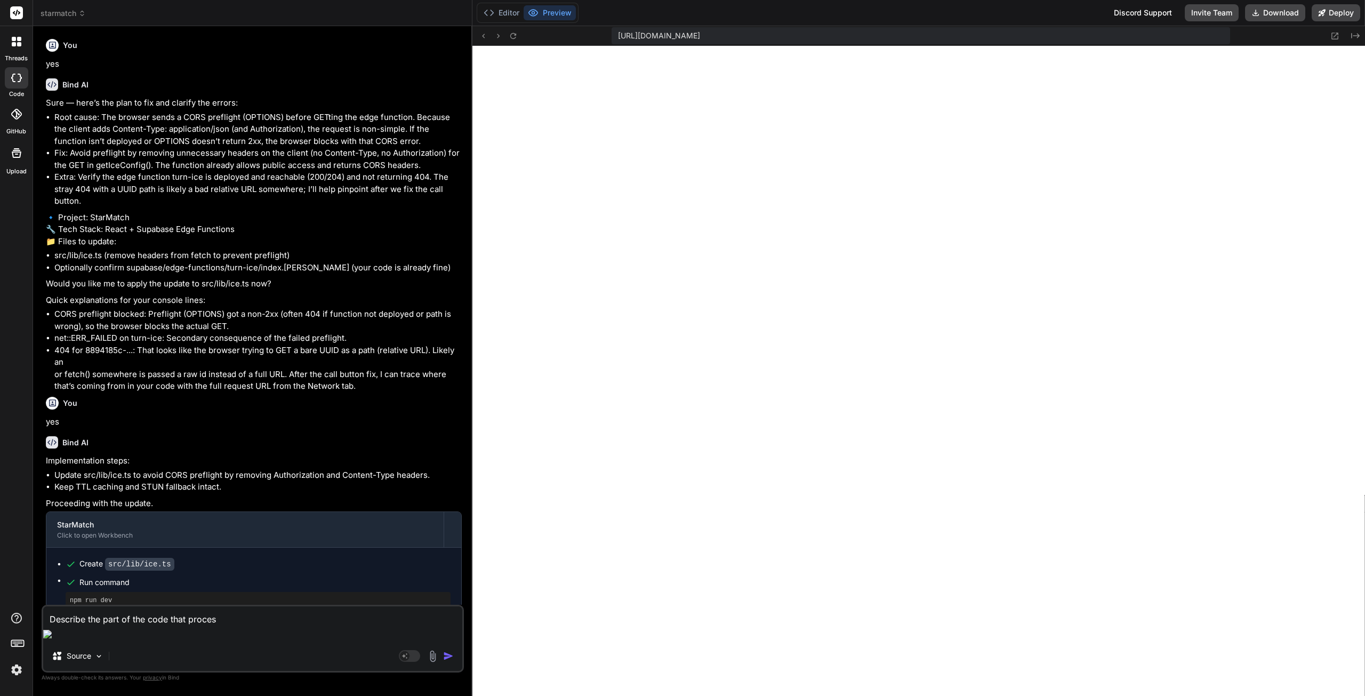
type textarea "Describe the part of the code that process"
type textarea "x"
type textarea "Describe the part of the code that process"
type textarea "x"
type textarea "Describe the part of the code that process t"
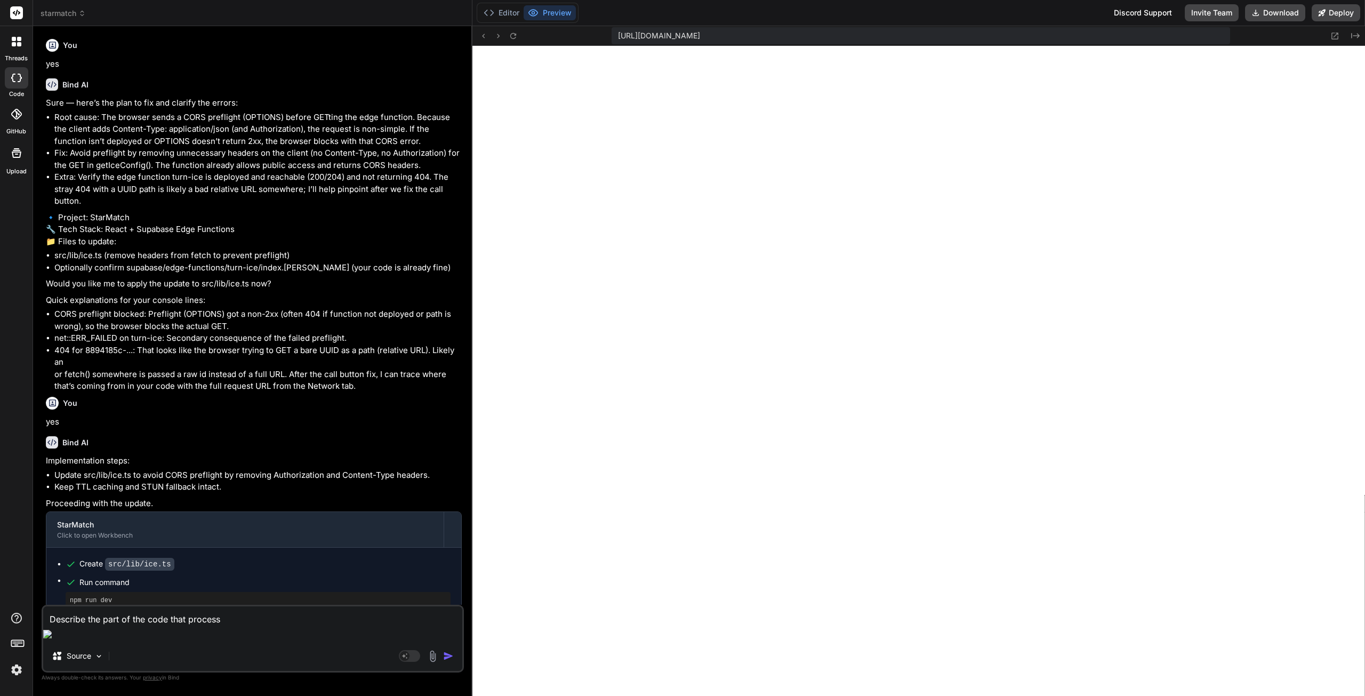
type textarea "x"
type textarea "Describe the part of the code that process th"
type textarea "x"
type textarea "Describe the part of the code that process the"
type textarea "x"
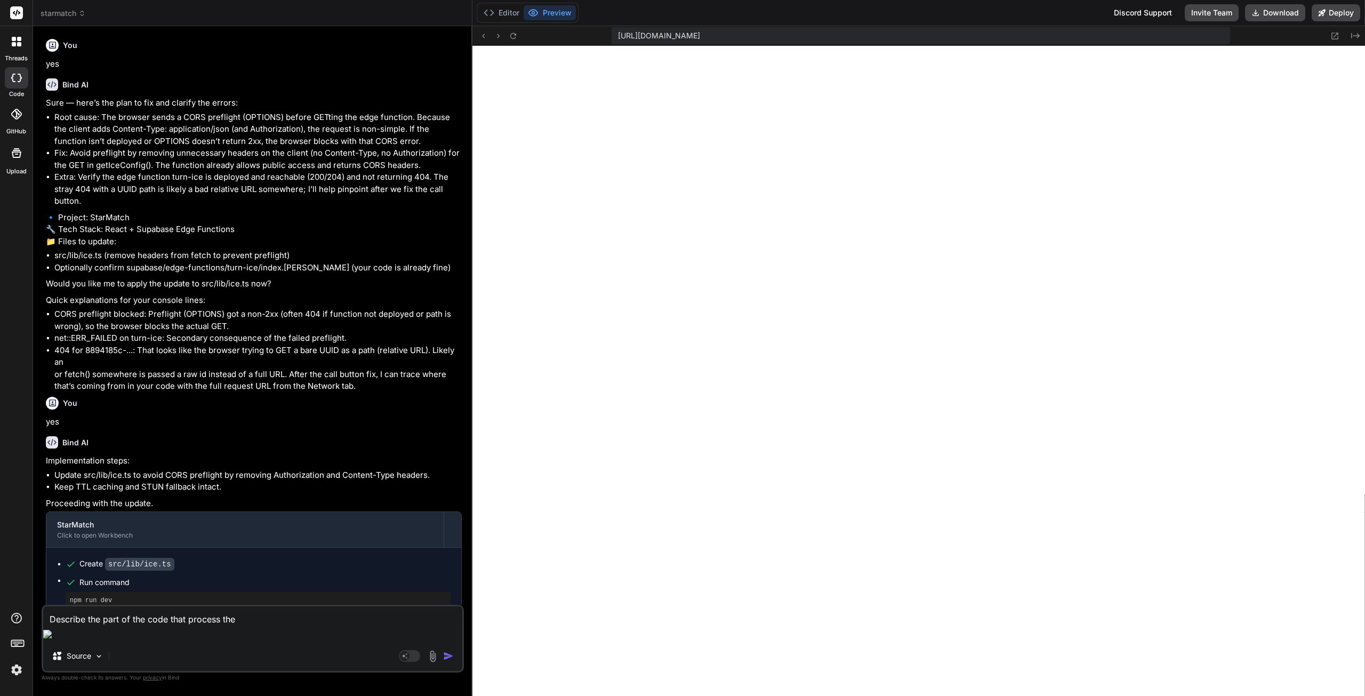
type textarea "Describe the part of the code that process the"
type textarea "x"
type textarea "Describe the part of the code that process the a"
type textarea "x"
type textarea "Describe the part of the code that process the au"
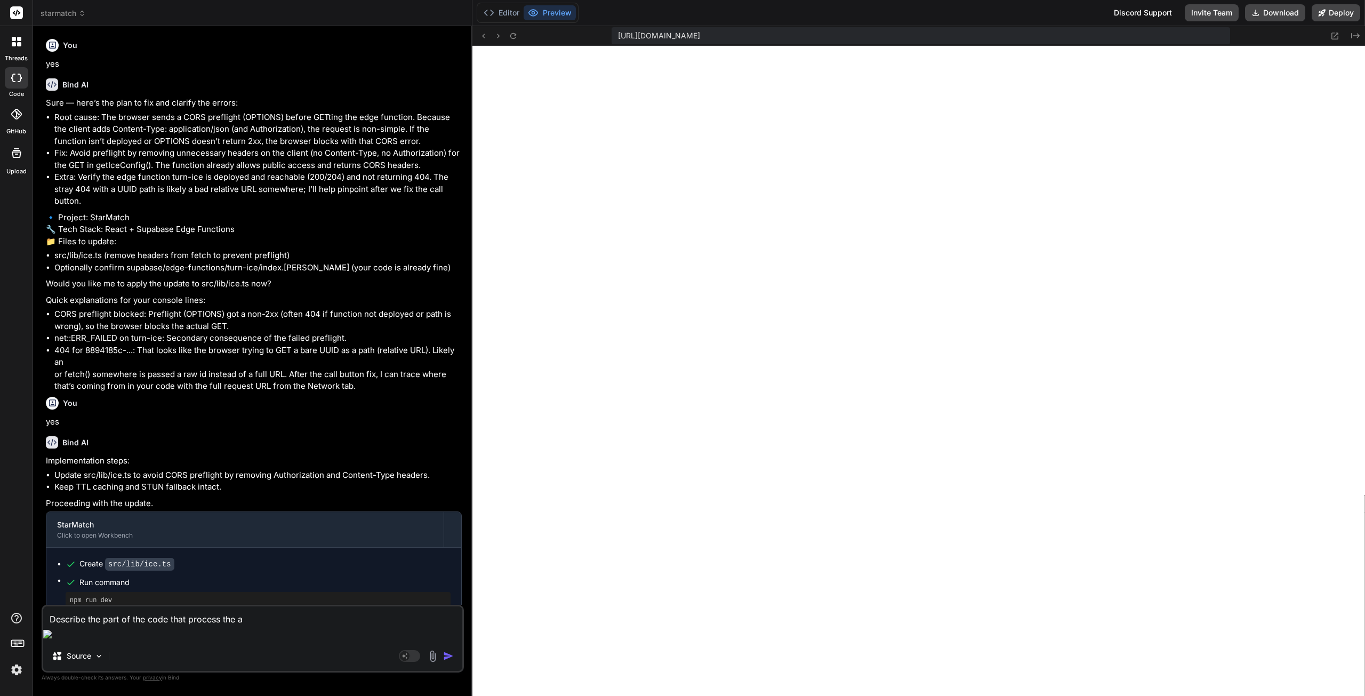
type textarea "x"
type textarea "Describe the part of the code that process the aud"
type textarea "x"
type textarea "Describe the part of the code that process the audi"
type textarea "x"
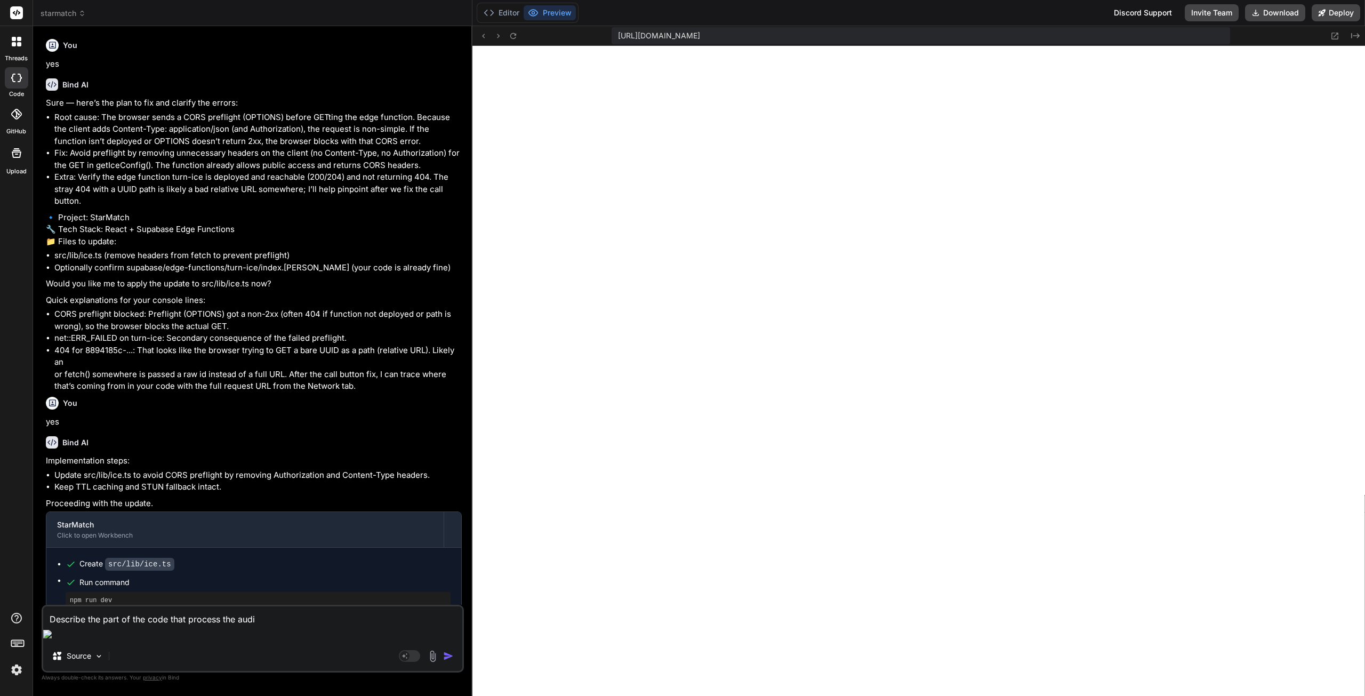
type textarea "Describe the part of the code that process the audio"
type textarea "x"
type textarea "Describe the part of the code that process the audio"
type textarea "x"
type textarea "Describe the part of the code that process the audio c"
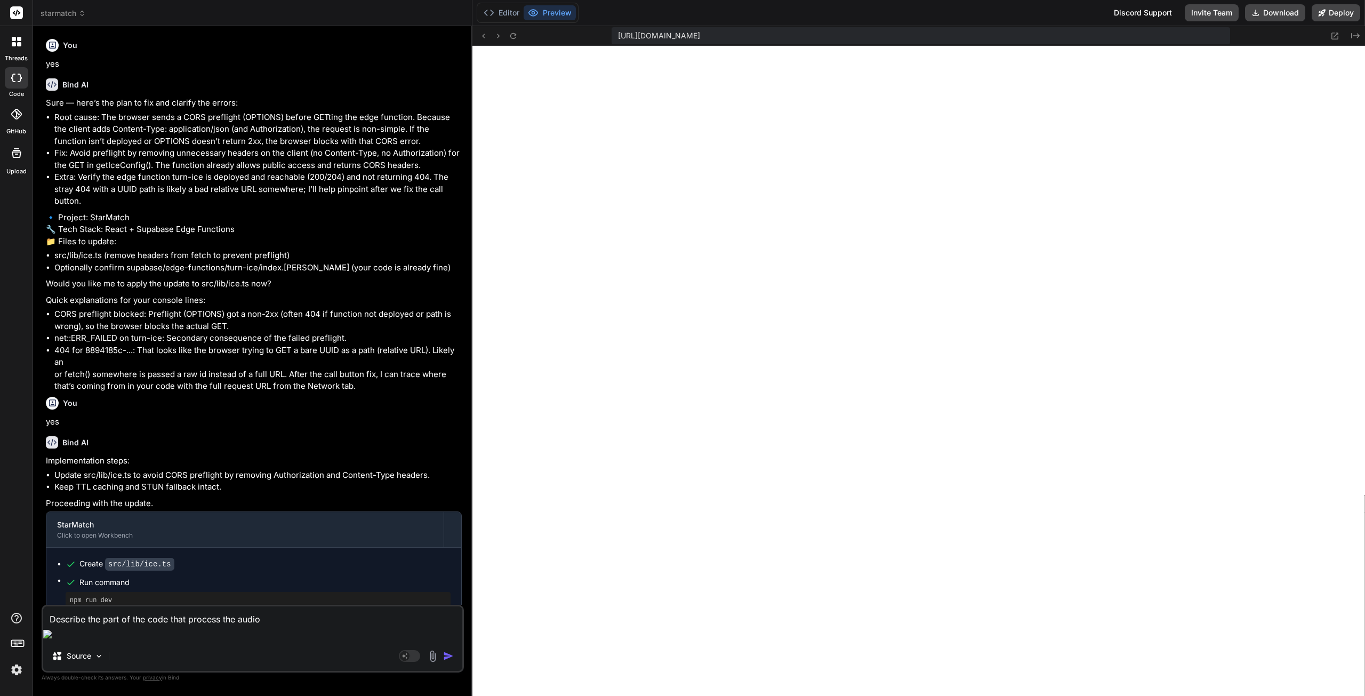
type textarea "x"
type textarea "Describe the part of the code that process the audio ch"
type textarea "x"
type textarea "Describe the part of the code that process the audio cha"
type textarea "x"
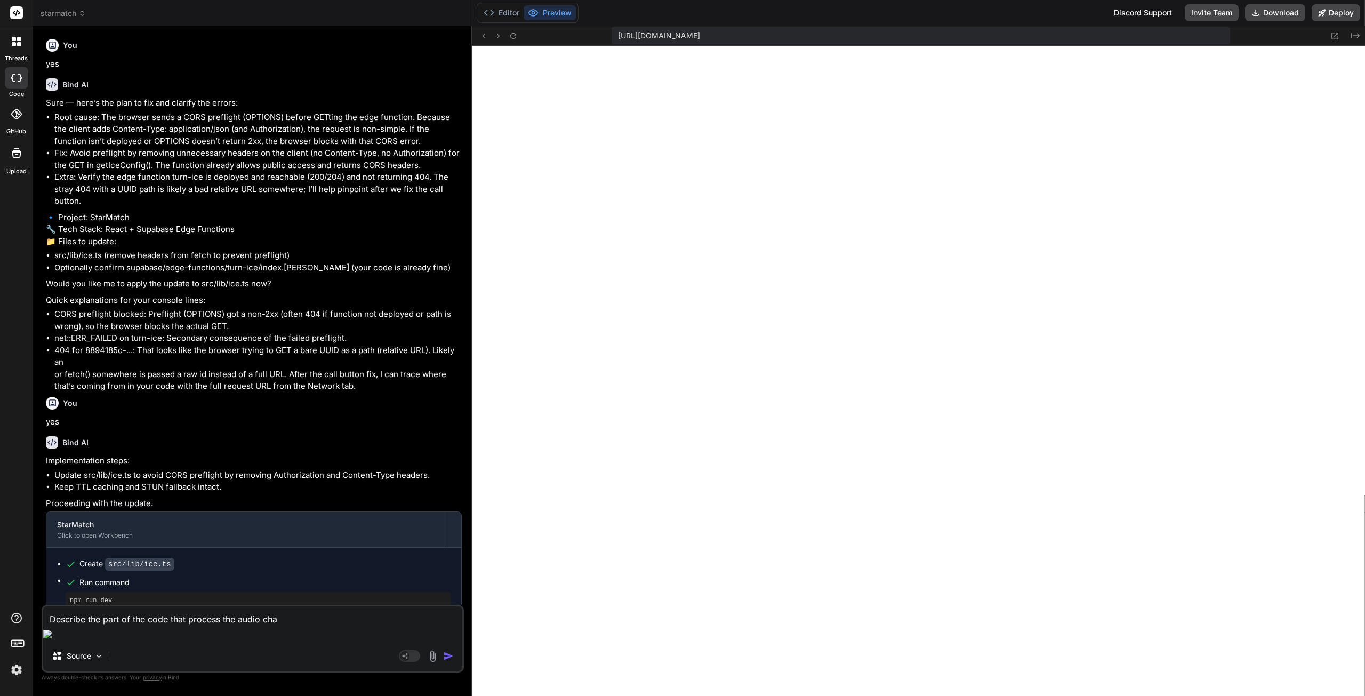
type textarea "Describe the part of the code that process the audio chat"
type textarea "x"
type textarea "Describe the part of the code that process the audio chat."
type textarea "x"
type textarea "Describe the part of the code that process the audio chat."
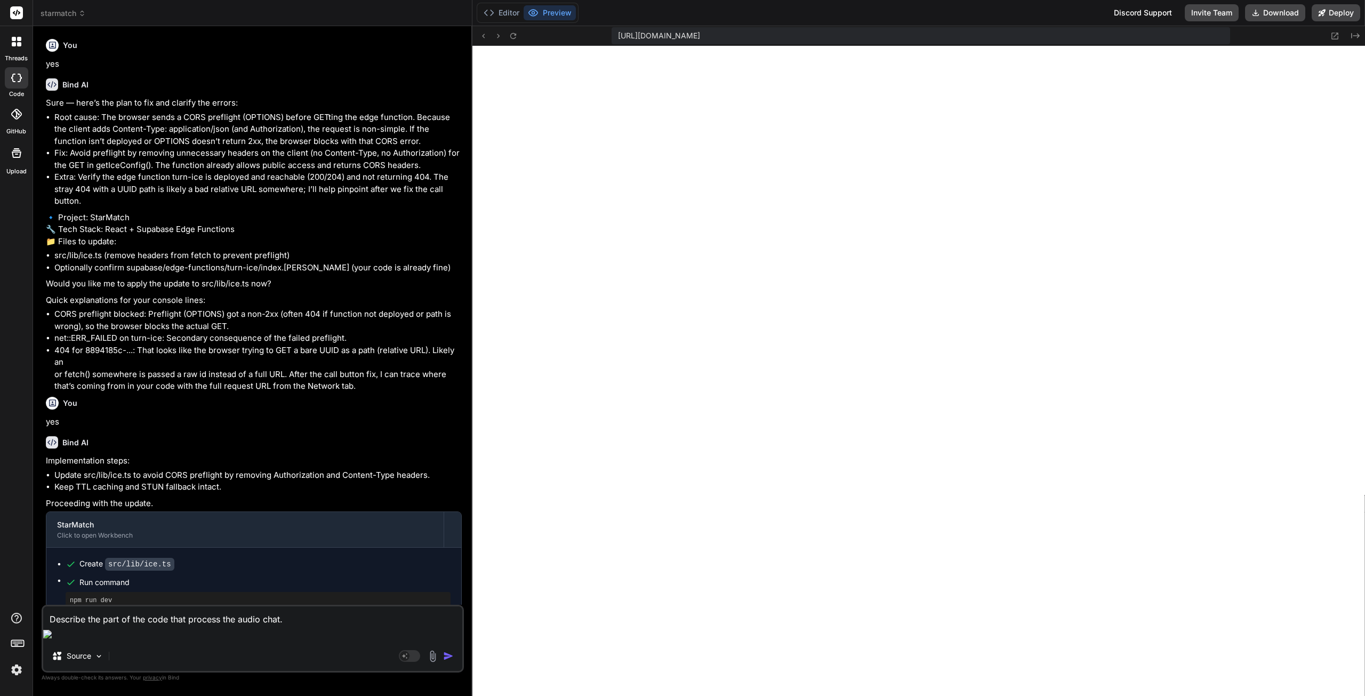
type textarea "x"
type textarea "Describe the part of the code that process the audio chat. I"
type textarea "x"
type textarea "Describe the part of the code that process the audio chat. I"
type textarea "x"
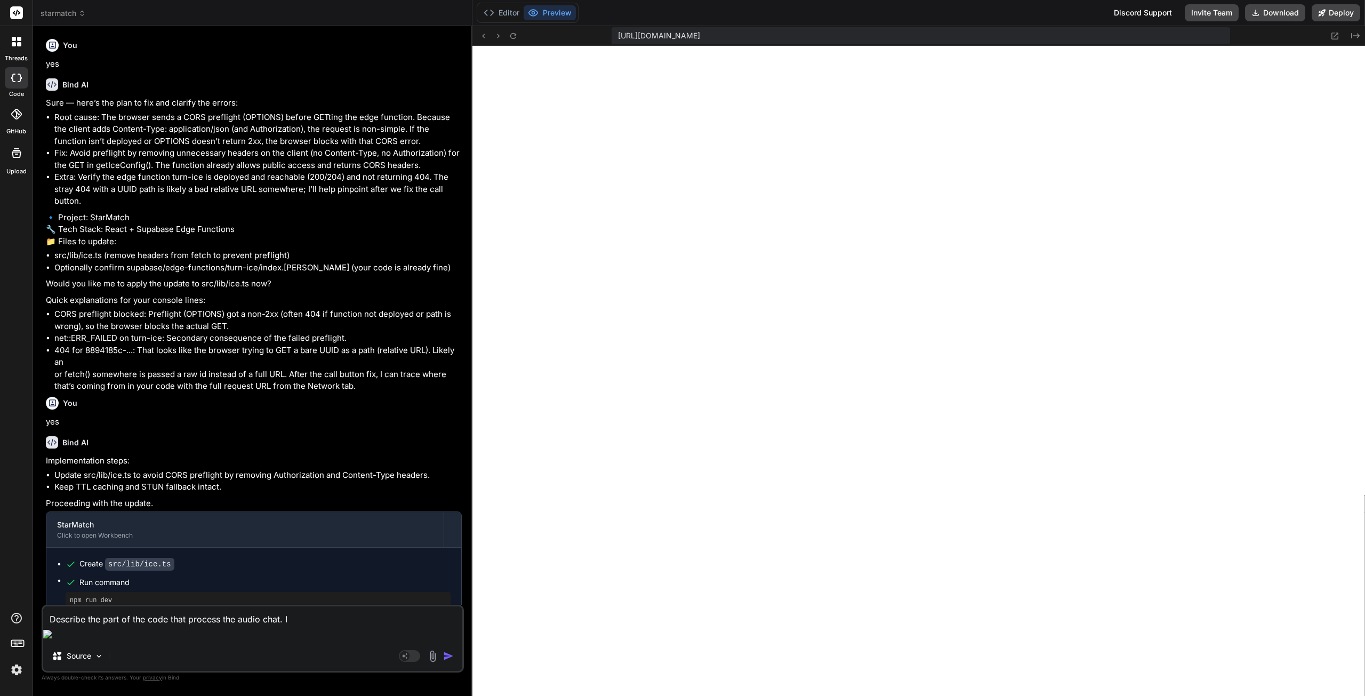
type textarea "Describe the part of the code that process the audio chat. I n"
type textarea "x"
type textarea "Describe the part of the code that process the audio chat. I ne"
type textarea "x"
type textarea "Describe the part of the code that process the audio chat. I nee"
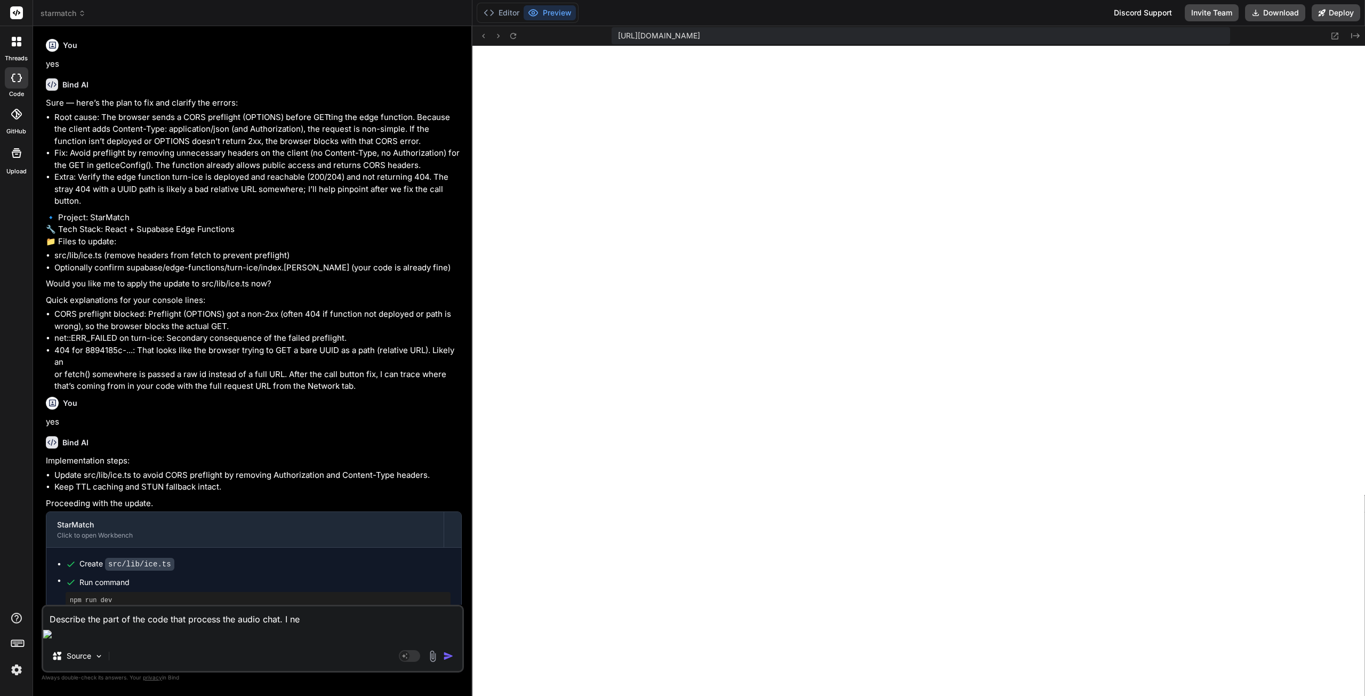
type textarea "x"
type textarea "Describe the part of the code that process the audio chat. I need"
type textarea "x"
type textarea "Describe the part of the code that process the audio chat. I need"
type textarea "x"
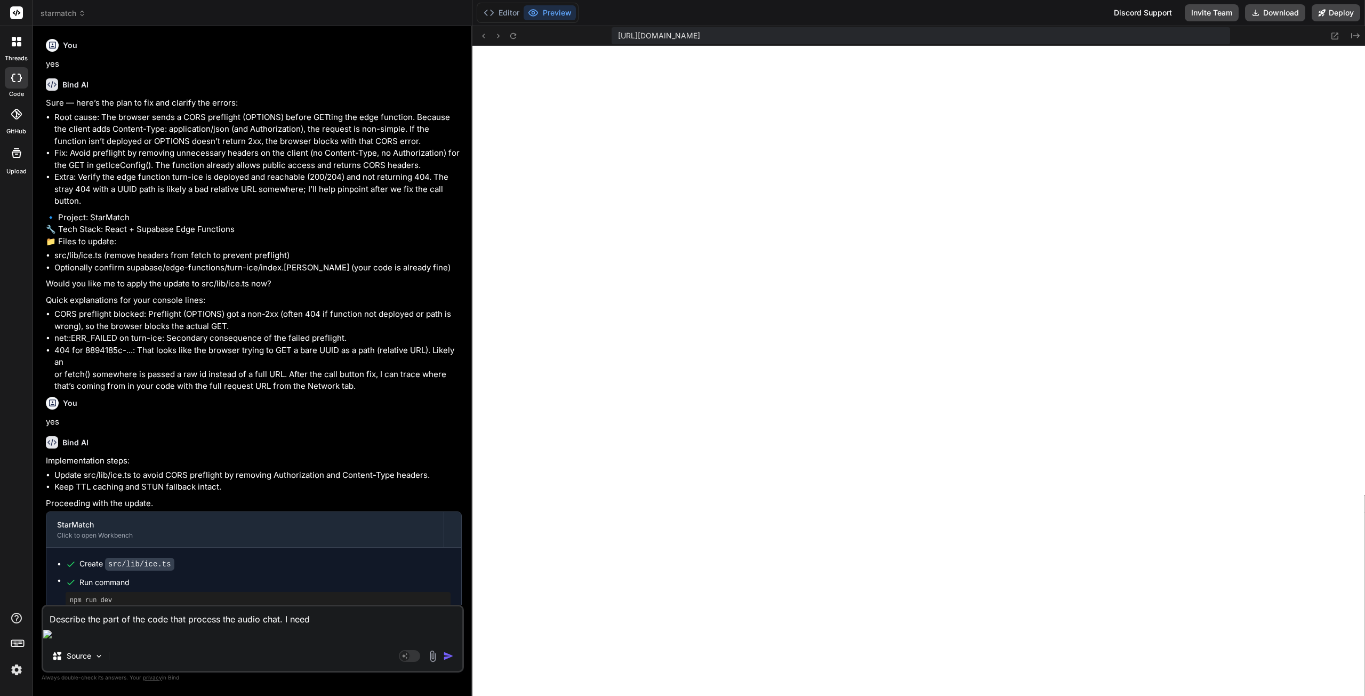
type textarea "Describe the part of the code that process the audio chat. I need t"
type textarea "x"
type textarea "Describe the part of the code that process the audio chat. I need to"
type textarea "x"
type textarea "Describe the part of the code that process the audio chat. I need to"
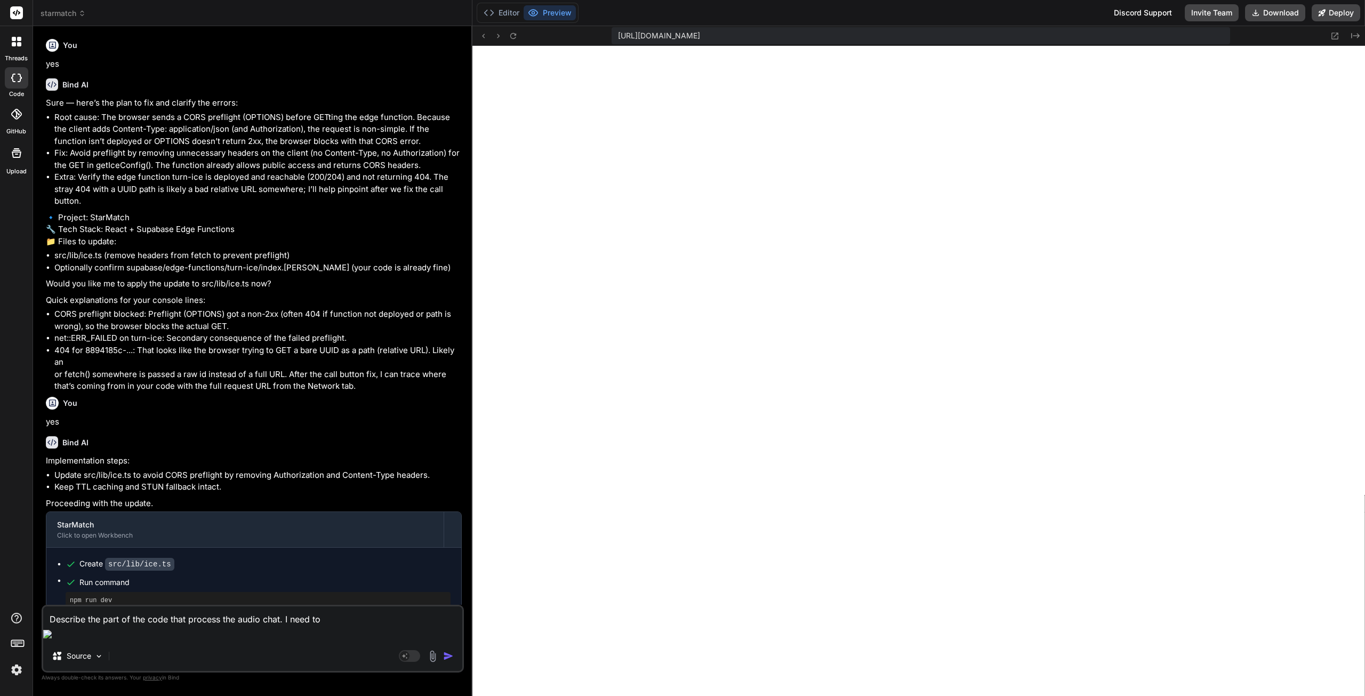
type textarea "x"
type textarea "Describe the part of the code that process the audio chat. I need to u"
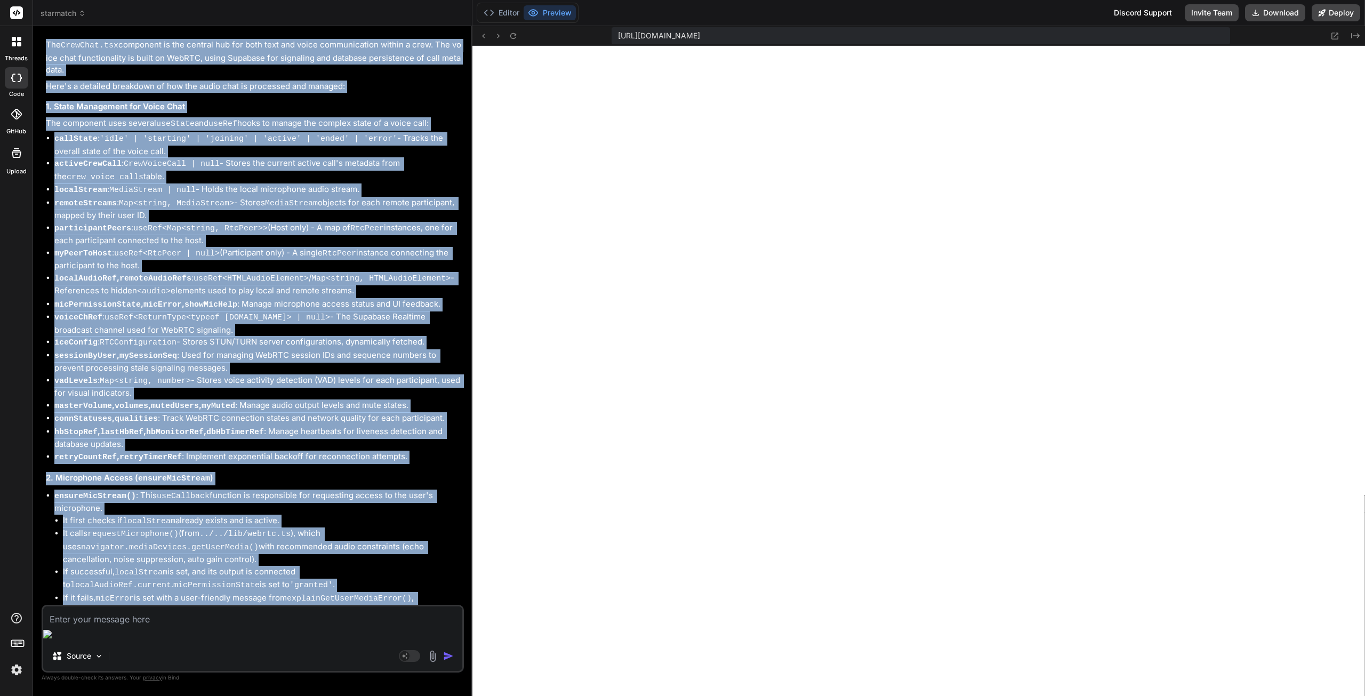
scroll to position [1264, 0]
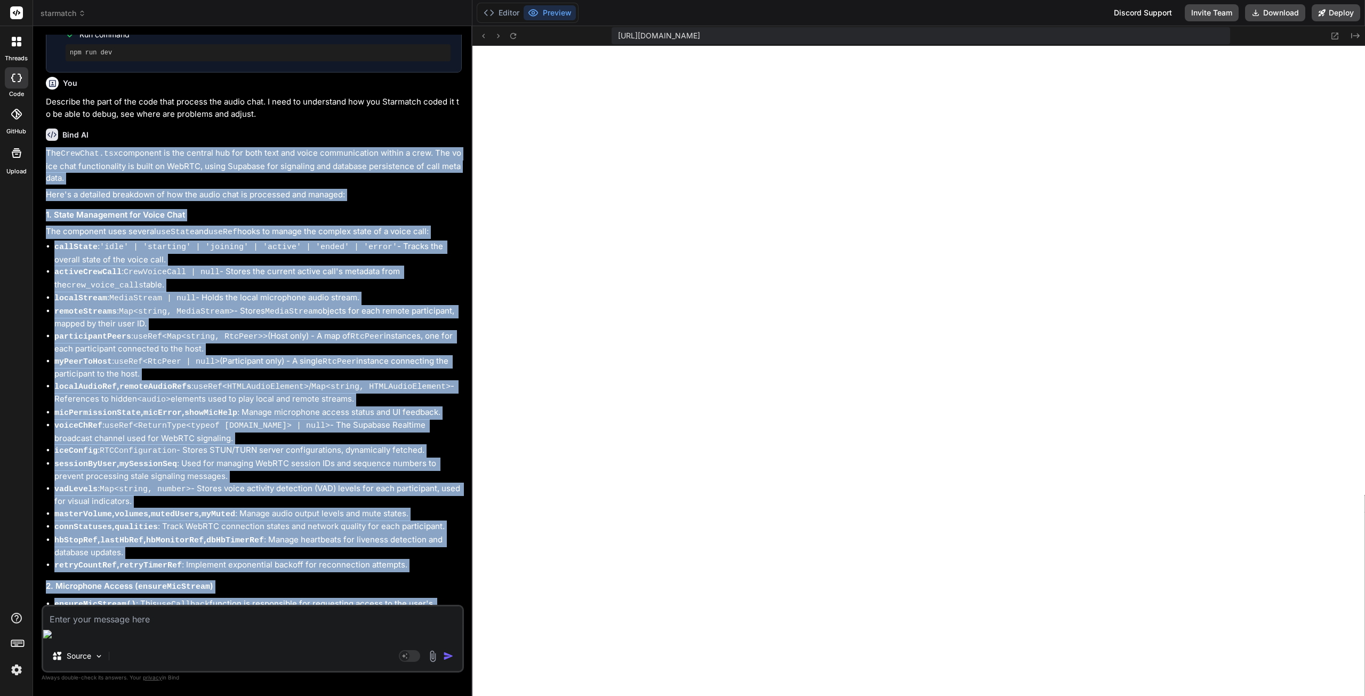
drag, startPoint x: 347, startPoint y: 613, endPoint x: 47, endPoint y: 159, distance: 544.0
copy div "The CrewChat.tsx component is the central hub for both text and voice communica…"
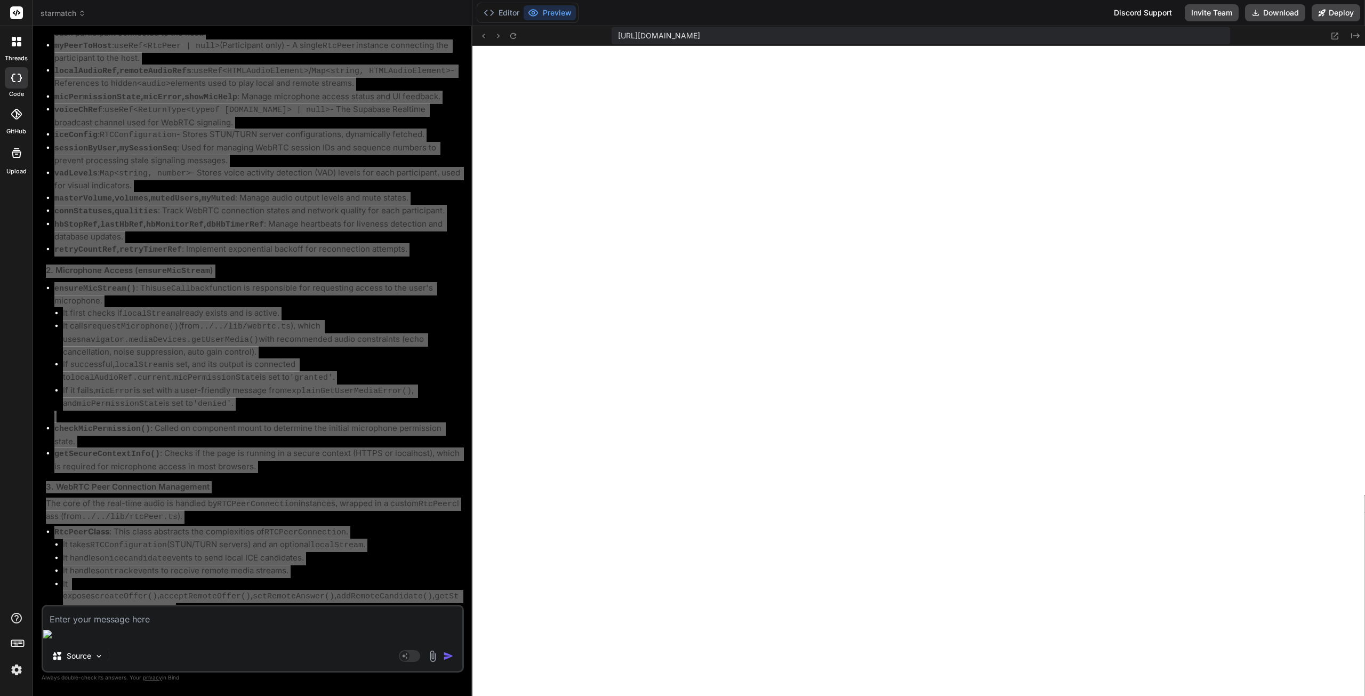
scroll to position [1744, 0]
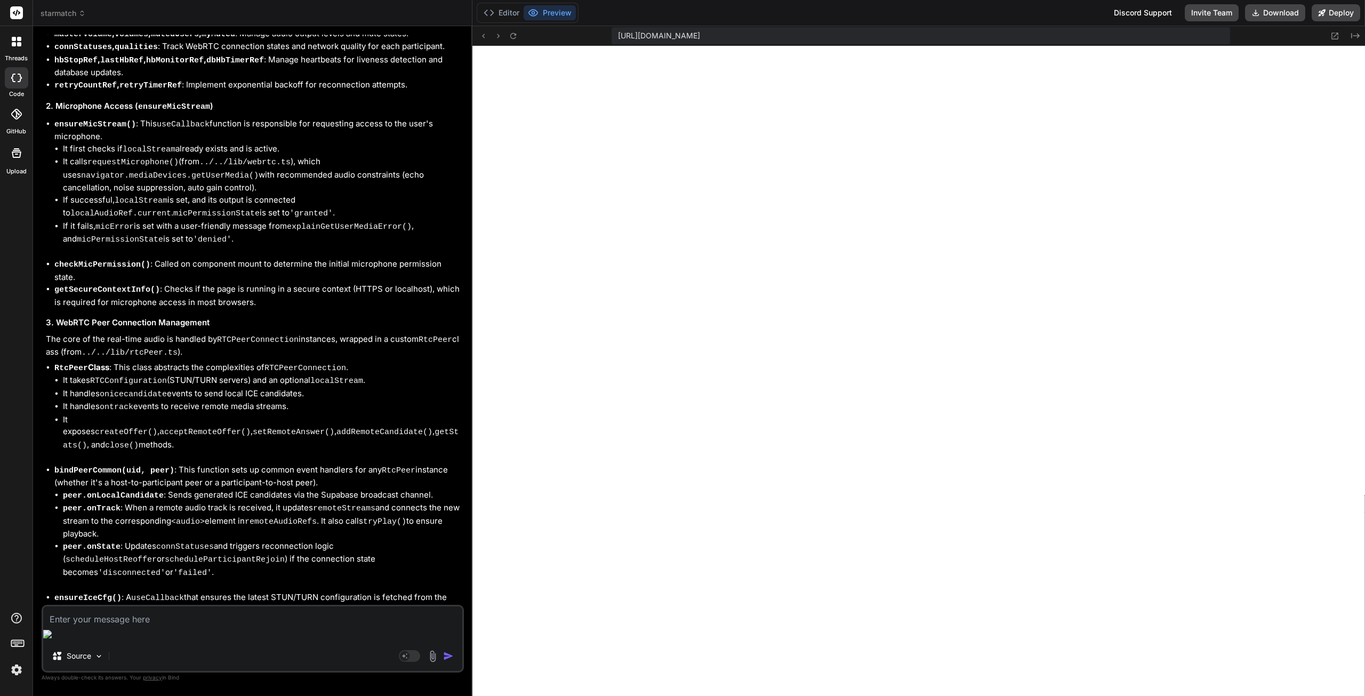
click at [227, 626] on textarea at bounding box center [252, 615] width 419 height 19
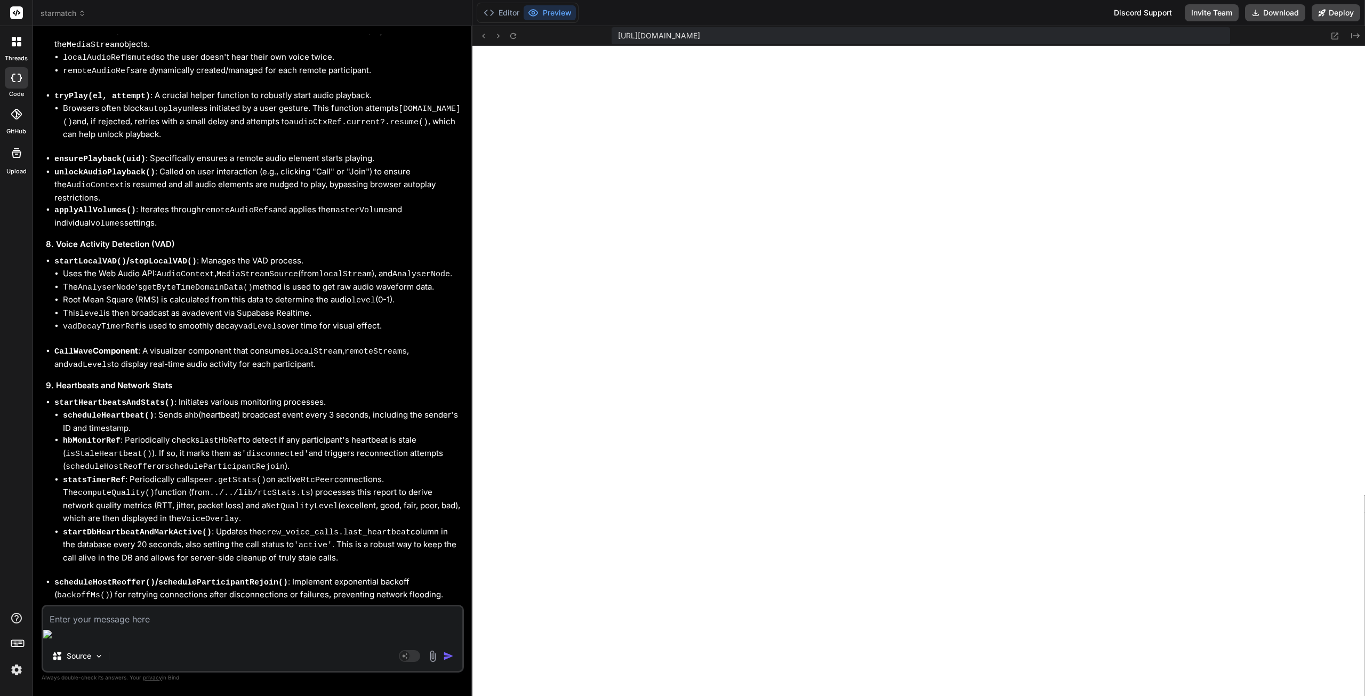
scroll to position [3096, 0]
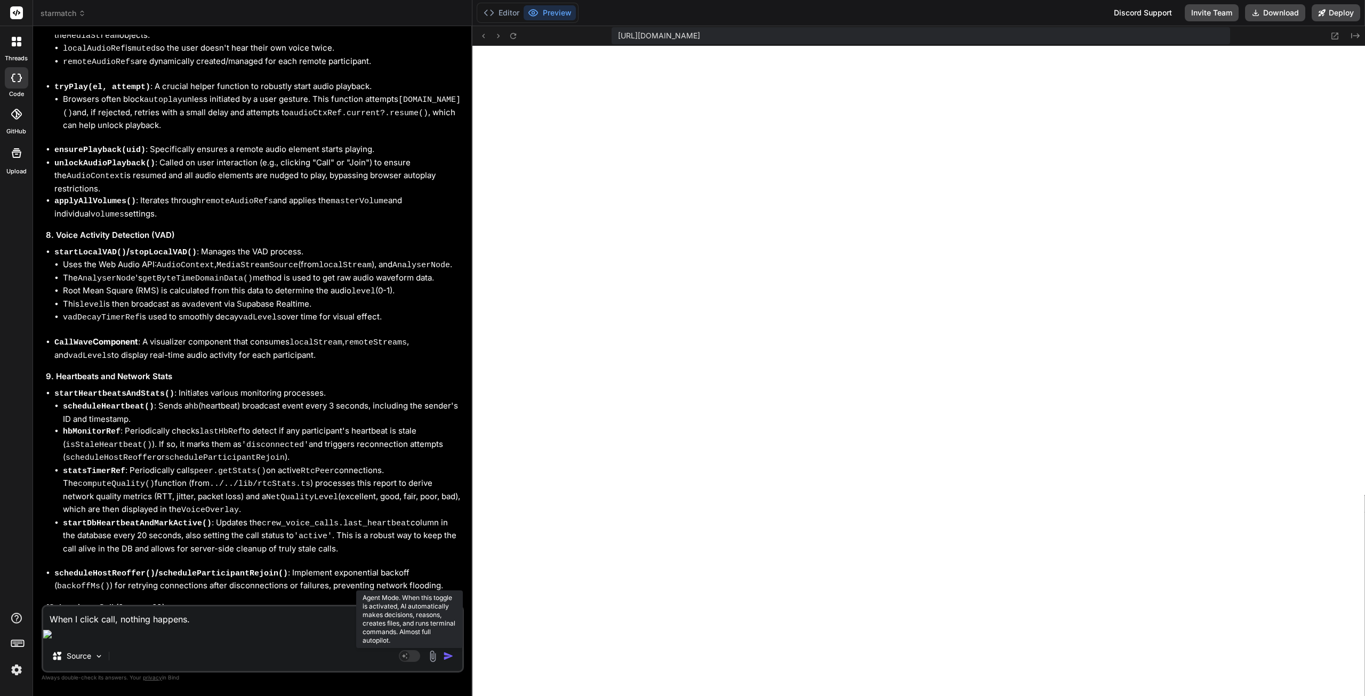
click at [408, 661] on rect at bounding box center [409, 656] width 21 height 12
click at [198, 626] on textarea "When I click call, nothing happens." at bounding box center [252, 615] width 419 height 19
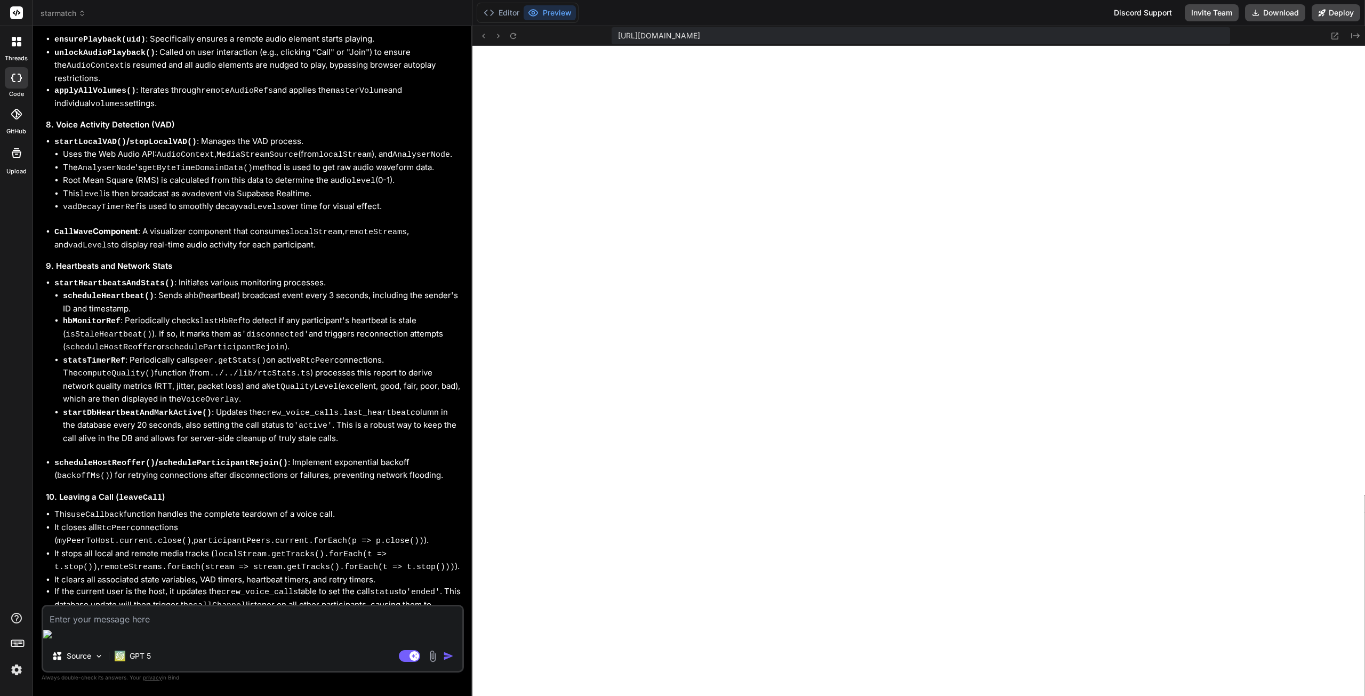
scroll to position [3207, 0]
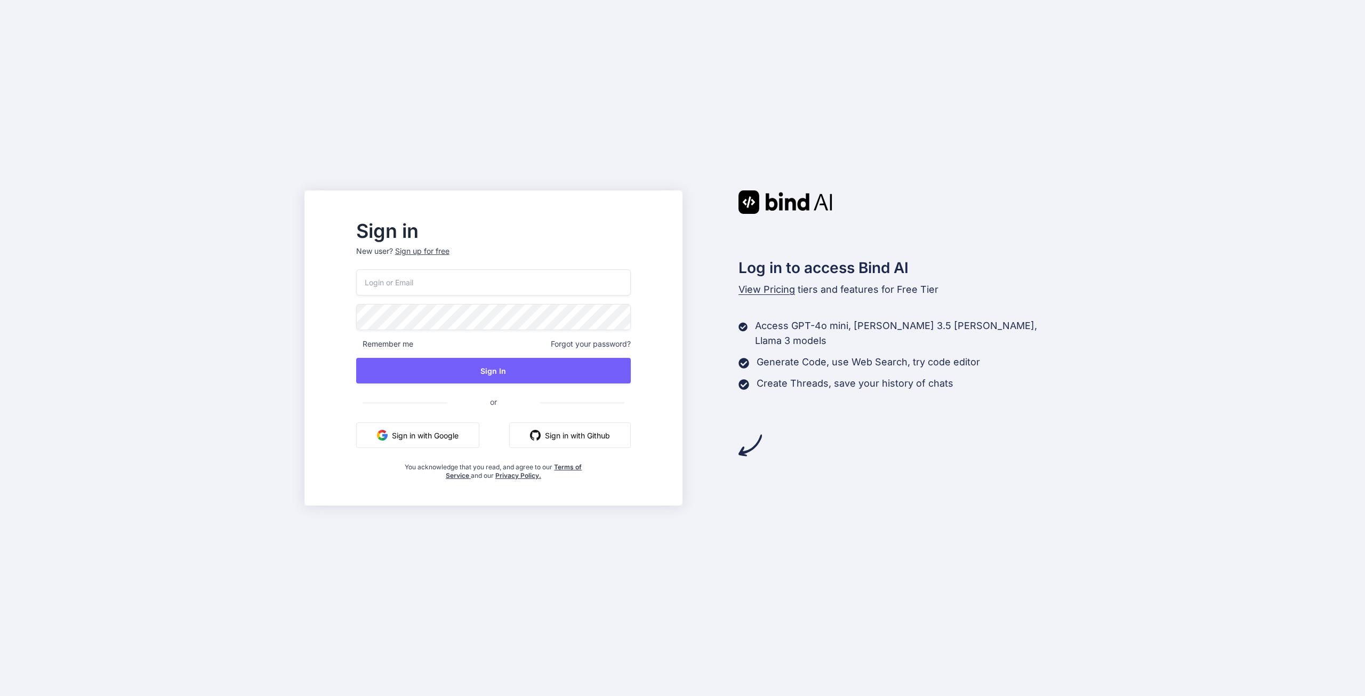
type input "[EMAIL_ADDRESS][DOMAIN_NAME]"
click at [467, 283] on input "sebastien.vega47@gmail.com" at bounding box center [493, 282] width 275 height 26
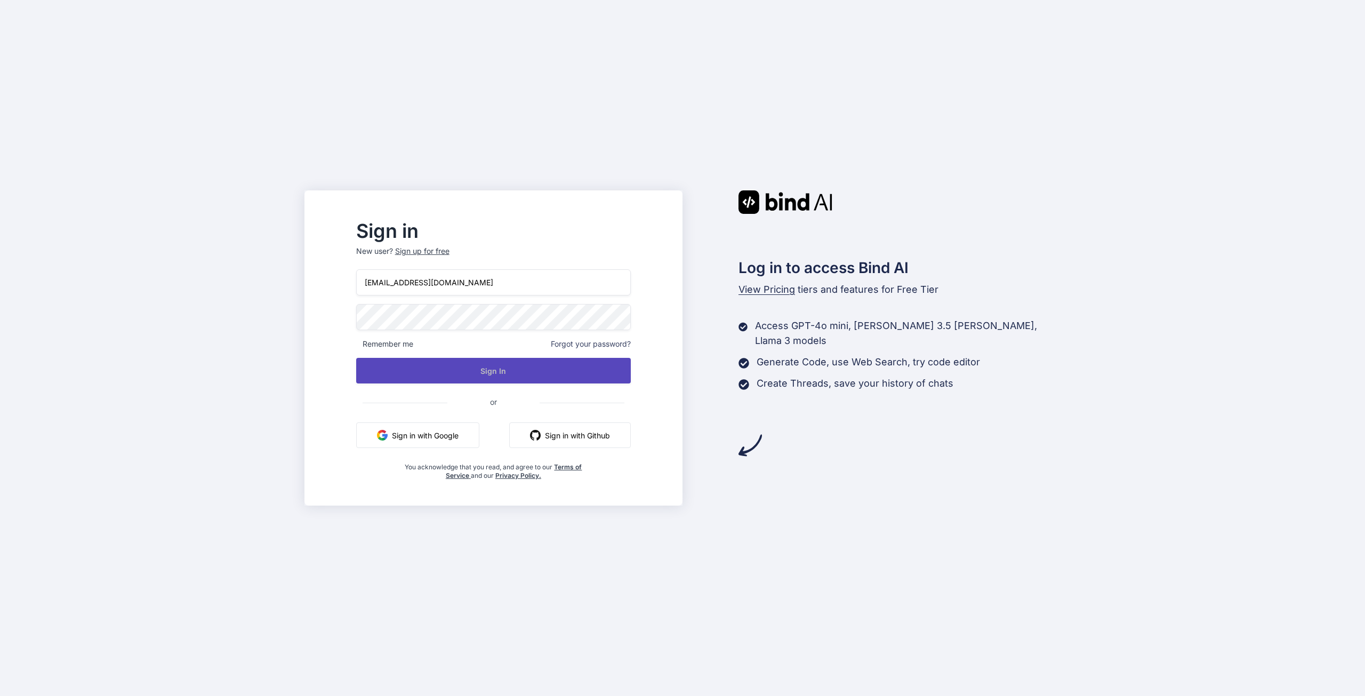
click at [535, 367] on button "Sign In" at bounding box center [493, 371] width 275 height 26
click at [516, 368] on button "Sign In" at bounding box center [493, 371] width 275 height 26
